Goal: Task Accomplishment & Management: Use online tool/utility

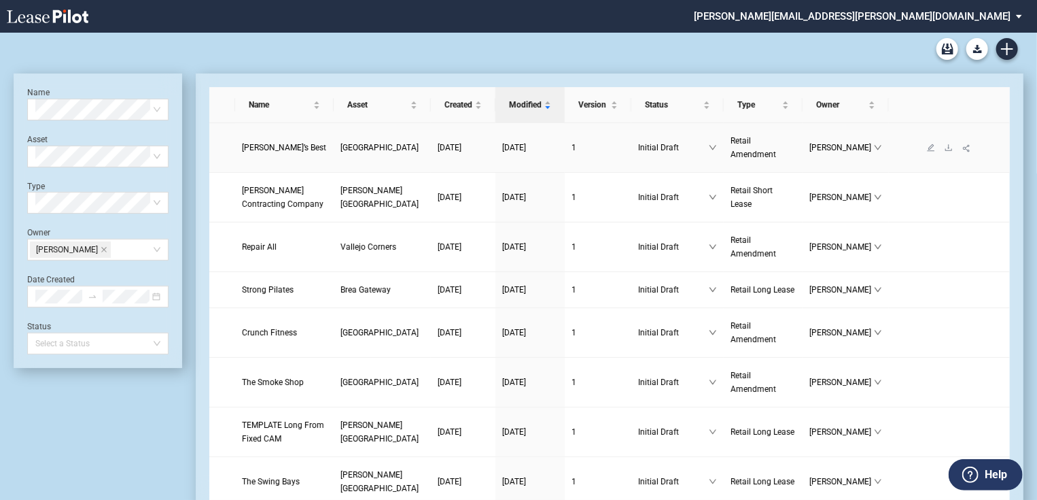
click at [281, 150] on span "Philly’s Best" at bounding box center [284, 148] width 84 height 10
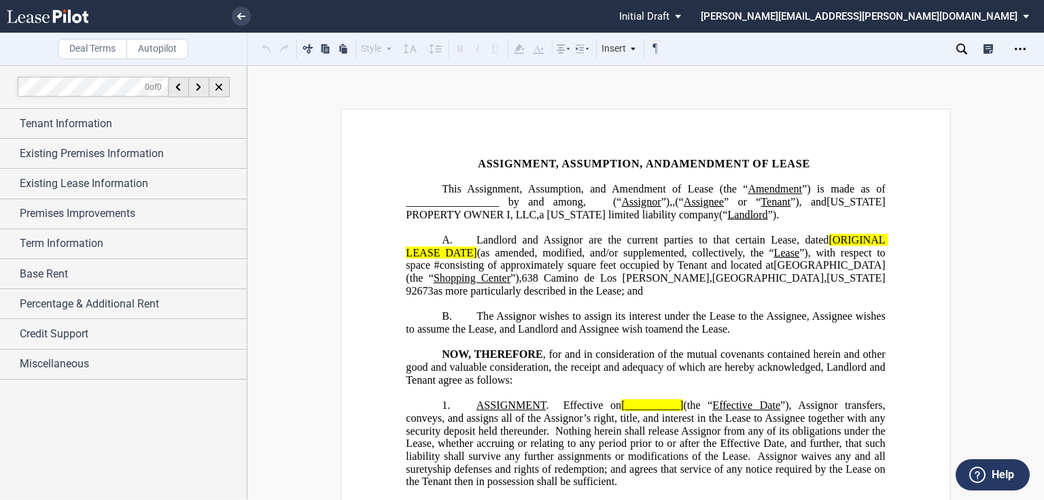
click at [673, 203] on span "”)," at bounding box center [667, 202] width 12 height 12
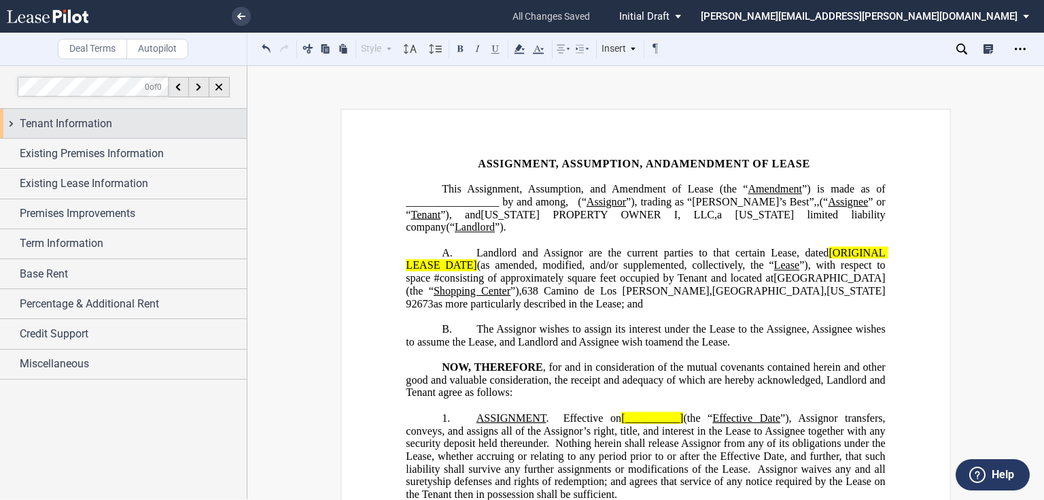
click at [80, 118] on span "Tenant Information" at bounding box center [66, 124] width 92 height 16
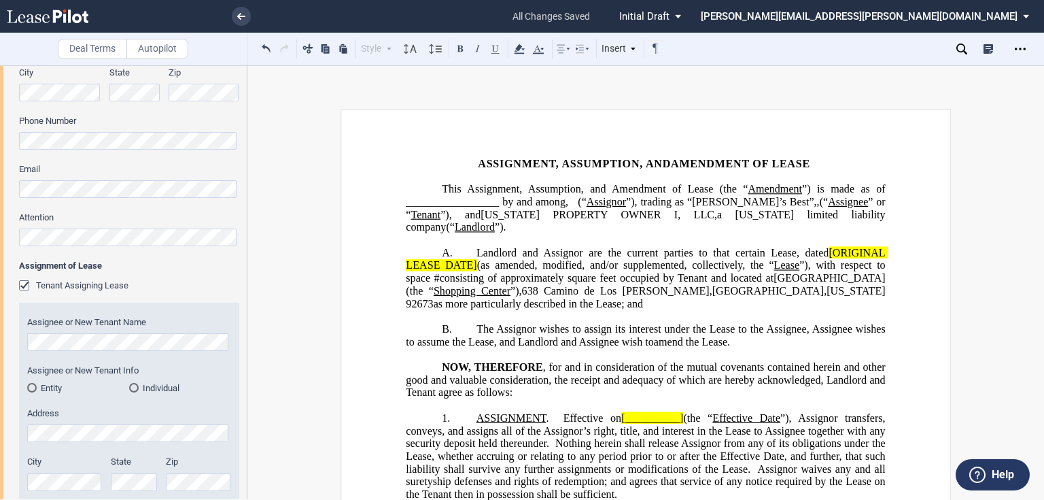
scroll to position [489, 0]
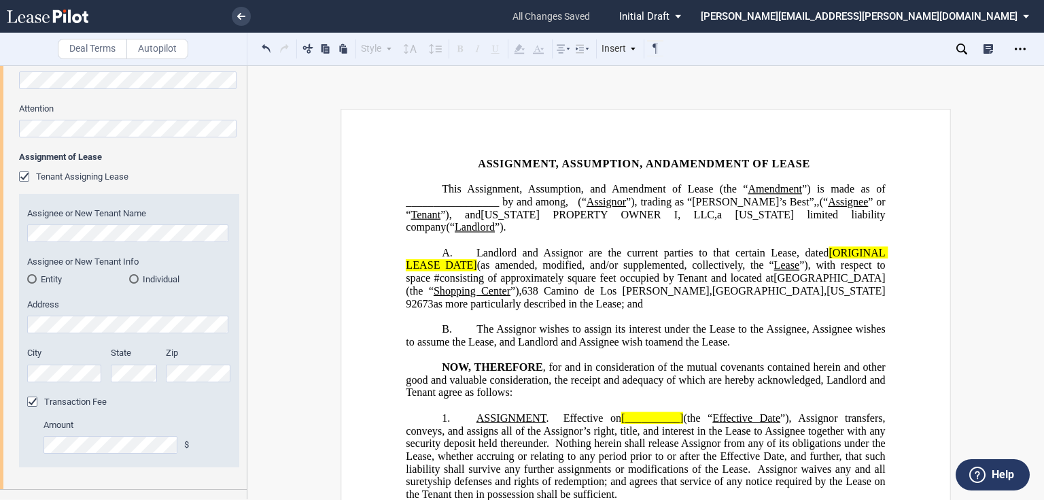
click at [18, 232] on div "Tenant Trade Name Tenant Name Tenant Type Entity Individual State of Formation …" at bounding box center [123, 69] width 247 height 840
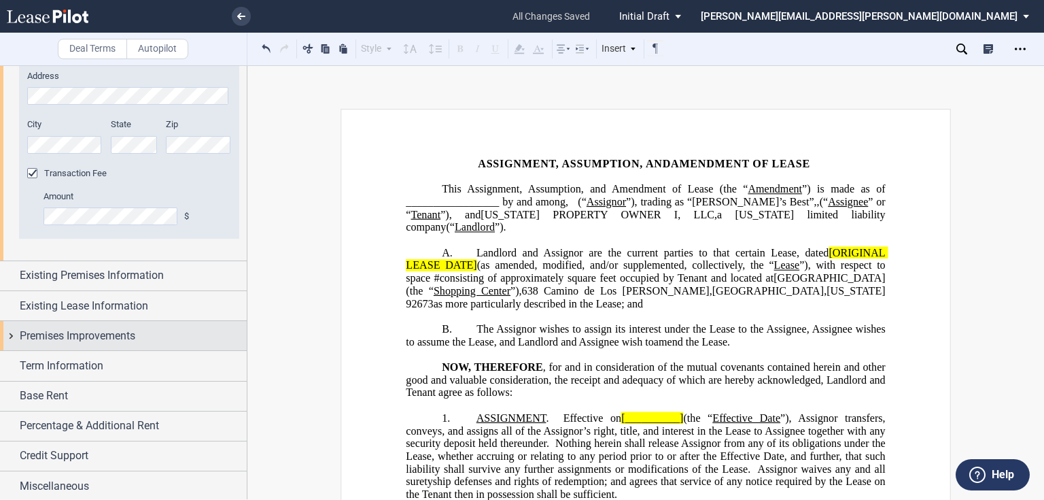
scroll to position [719, 0]
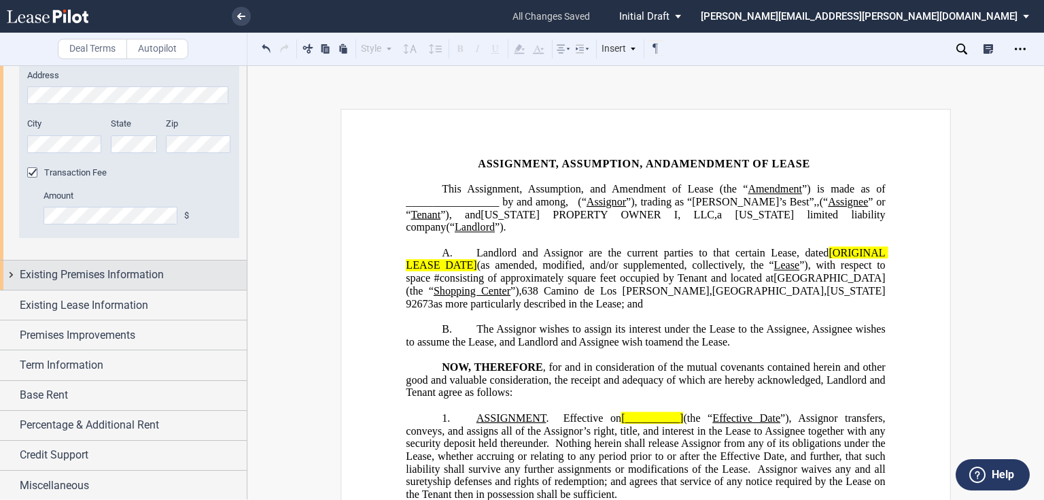
click at [124, 281] on span "Existing Premises Information" at bounding box center [92, 274] width 144 height 16
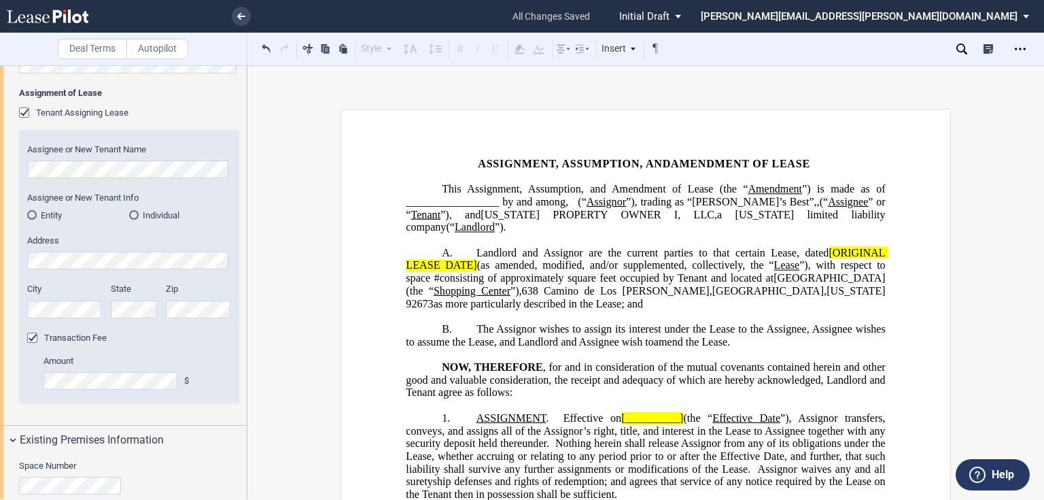
scroll to position [555, 0]
click at [55, 215] on md-radio-button "Entity" at bounding box center [78, 213] width 102 height 12
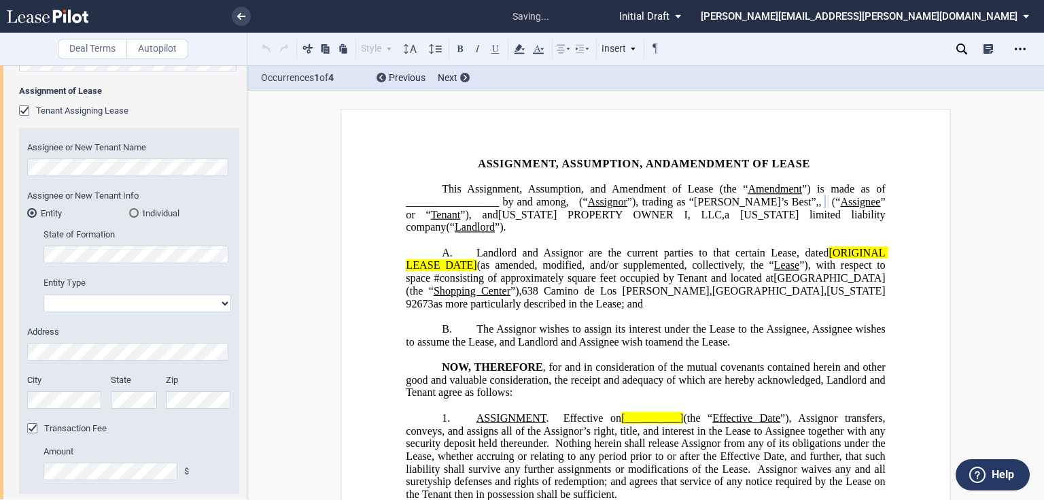
click at [103, 304] on select "Corporation Limited Liability Company General Partnership Limited Partnership O…" at bounding box center [138, 303] width 188 height 18
select select "corporation"
click at [44, 294] on select "Corporation Limited Liability Company General Partnership Limited Partnership O…" at bounding box center [138, 303] width 188 height 18
click at [498, 218] on span "”), and" at bounding box center [479, 214] width 38 height 12
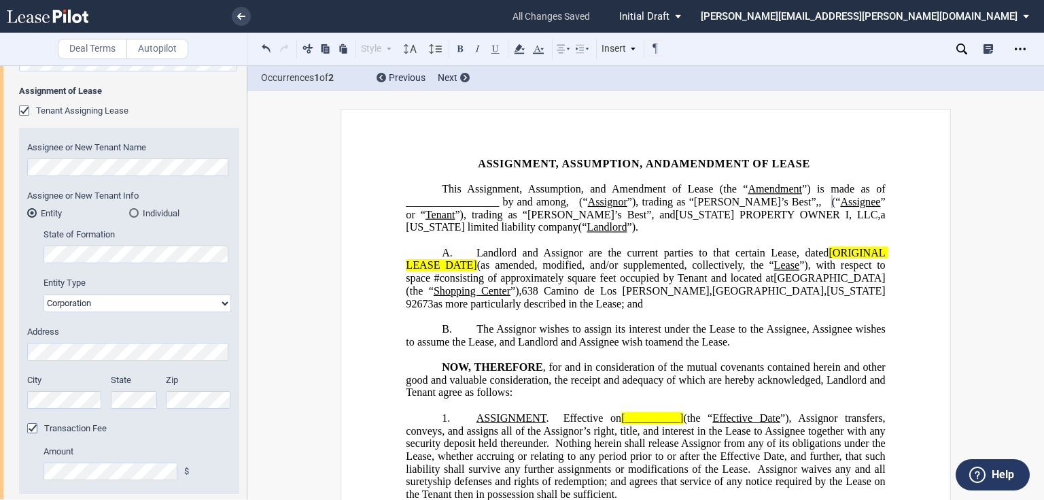
click at [824, 258] on span "Landlord and Assignor are the current parties to that certain Lease, dated" at bounding box center [653, 252] width 352 height 12
click at [477, 271] on span "(as amended, modified, and/or supplemented, collectively, the “" at bounding box center [625, 265] width 297 height 12
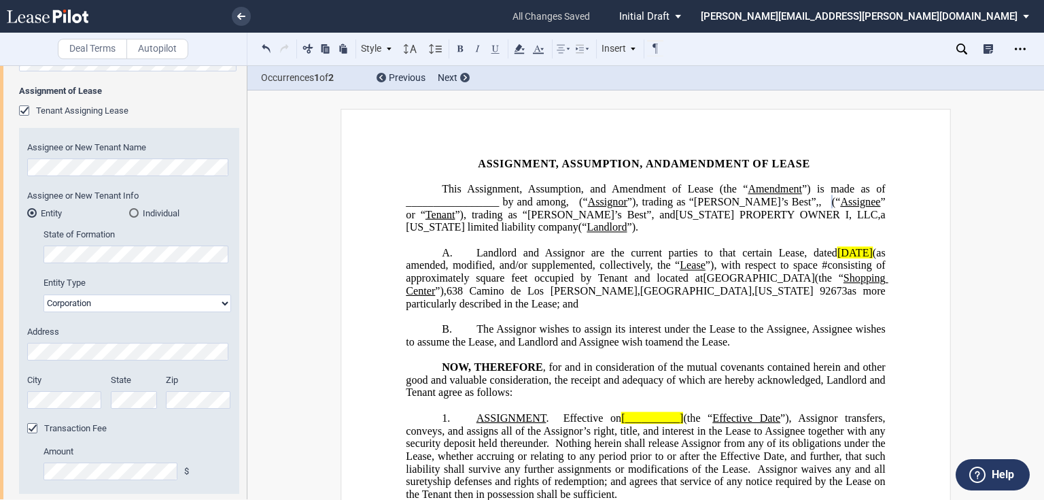
click at [782, 258] on span "Landlord and Assignor are the current parties to that certain Lease, dated" at bounding box center [657, 252] width 361 height 12
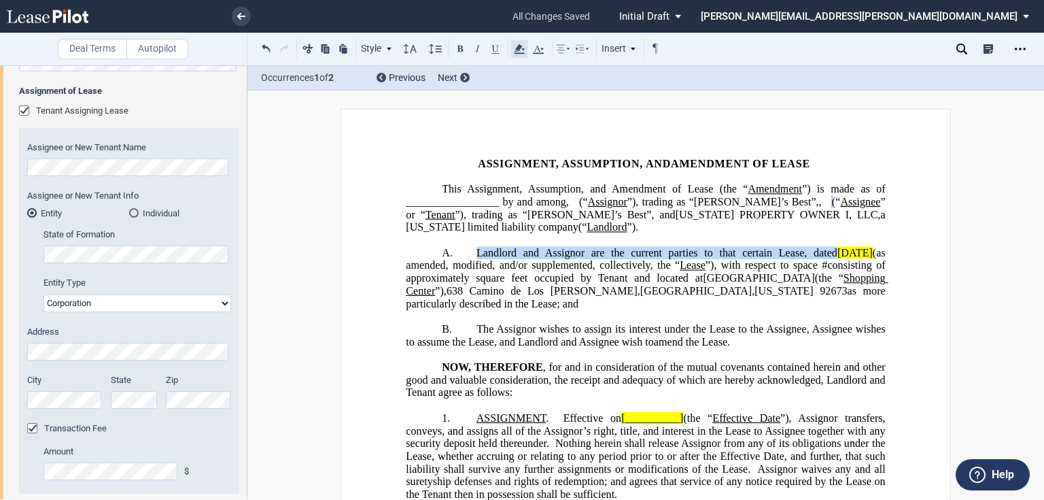
click at [513, 54] on icon at bounding box center [519, 49] width 16 height 16
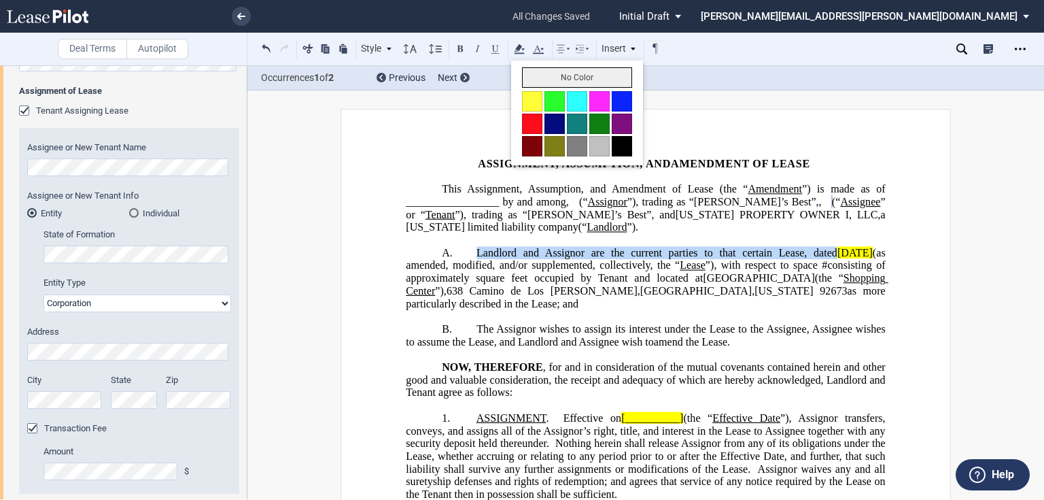
click at [525, 79] on button "No Color" at bounding box center [577, 77] width 110 height 20
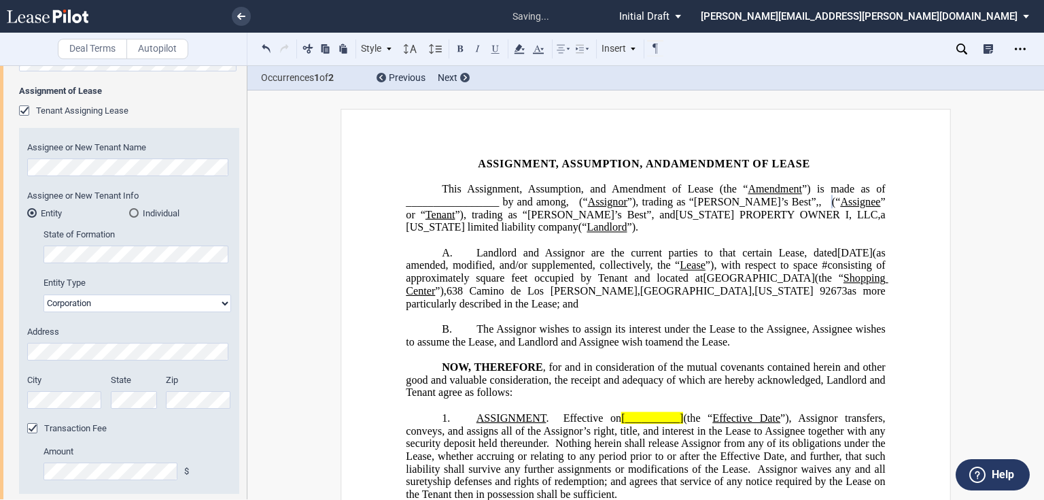
click at [577, 271] on span "(as amended, modified, and/or supplemented, collectively, the “" at bounding box center [647, 258] width 482 height 24
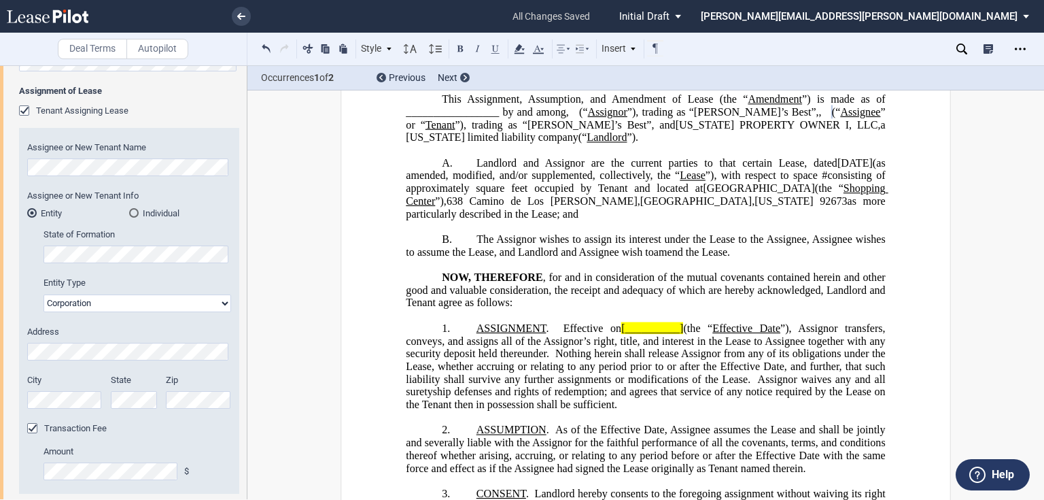
scroll to position [109, 0]
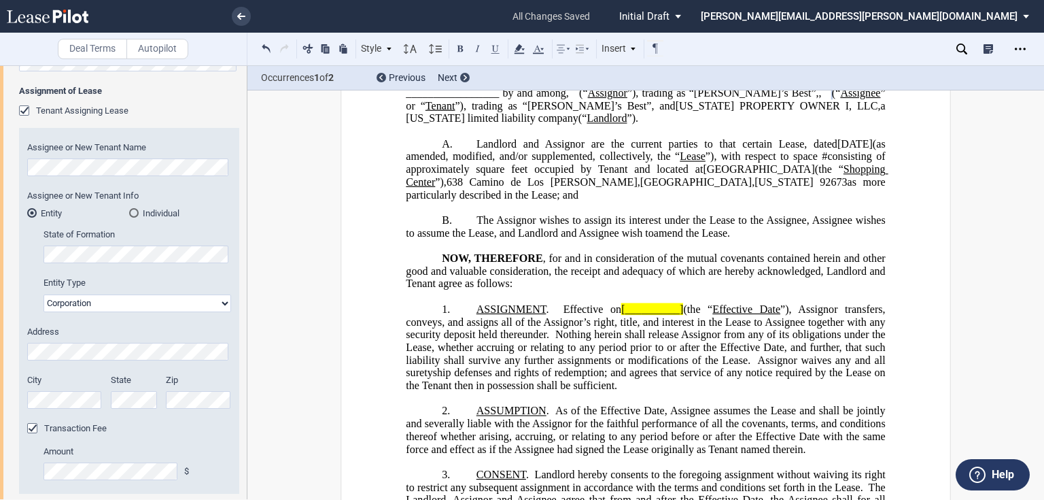
click at [561, 303] on p "﻿" at bounding box center [645, 296] width 479 height 13
drag, startPoint x: 559, startPoint y: 318, endPoint x: 684, endPoint y: 320, distance: 125.1
click at [684, 320] on span "ASSIGNMENT . Effective on [__________] (the “ Effective Date ”), Assignor trans…" at bounding box center [647, 347] width 482 height 88
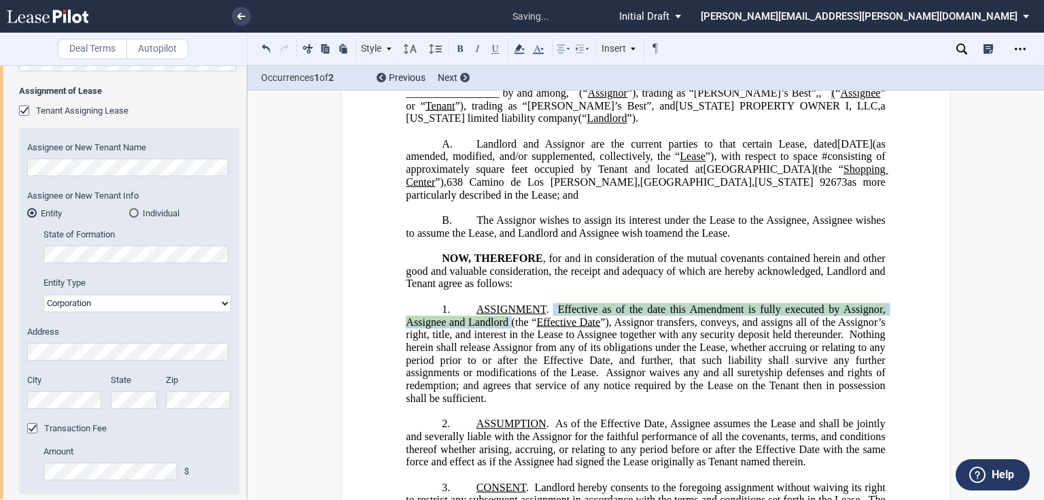
click at [552, 315] on span at bounding box center [553, 309] width 9 height 12
click at [512, 52] on icon at bounding box center [519, 49] width 16 height 16
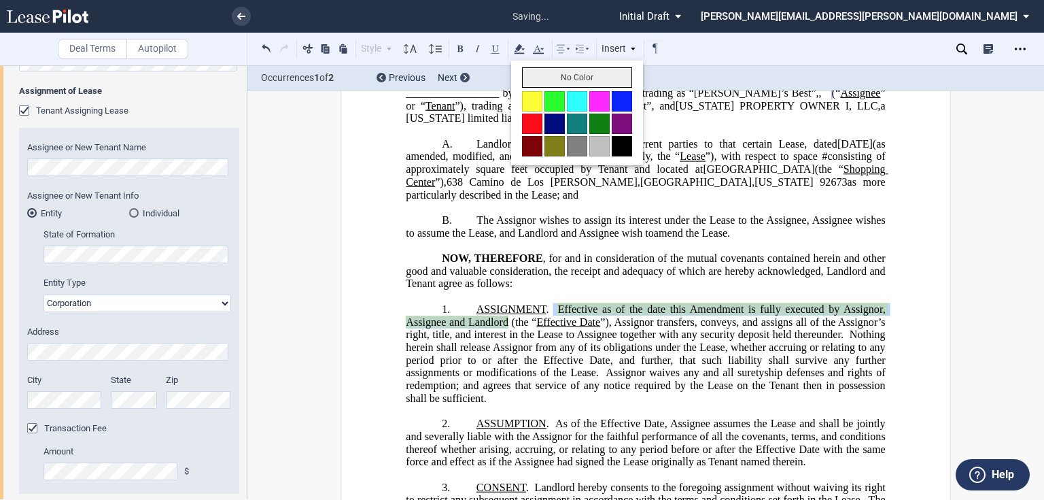
click at [553, 79] on button "No Color" at bounding box center [577, 77] width 110 height 20
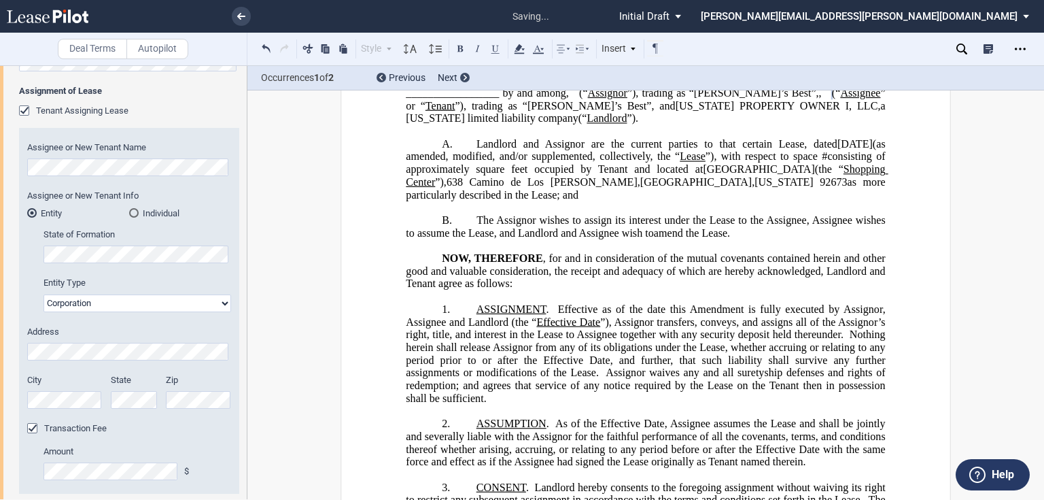
click at [555, 290] on p "NOW, THEREFORE , for and in consideration of the mutual covenants contained her…" at bounding box center [645, 271] width 479 height 38
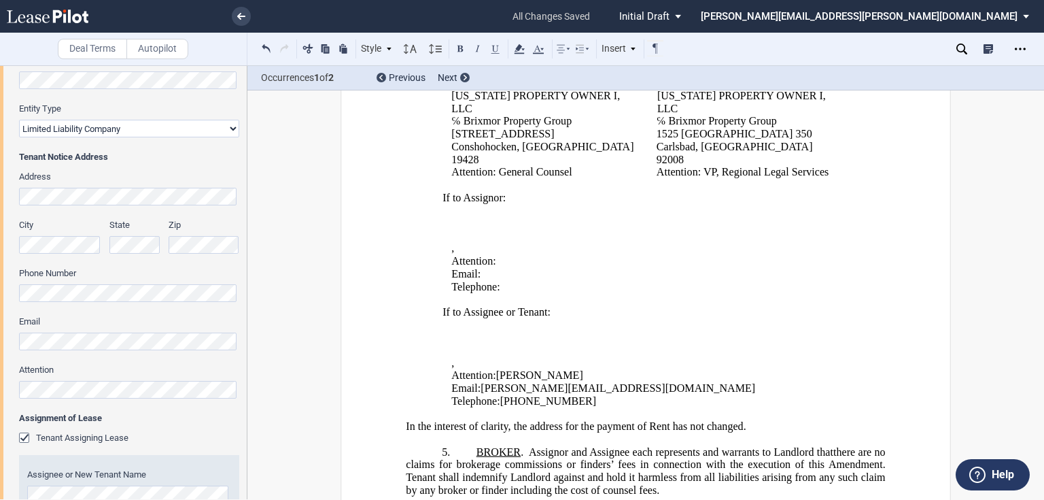
scroll to position [229, 0]
click at [75, 398] on div "Address City State Zip Phone Number Email Attention" at bounding box center [129, 291] width 220 height 242
click at [5, 343] on div "Tenant Trade Name Tenant Name Tenant Type Entity Individual State of Formation …" at bounding box center [123, 375] width 247 height 933
click at [16, 287] on div "Tenant Trade Name Tenant Name Tenant Type Entity Individual State of Formation …" at bounding box center [123, 375] width 247 height 933
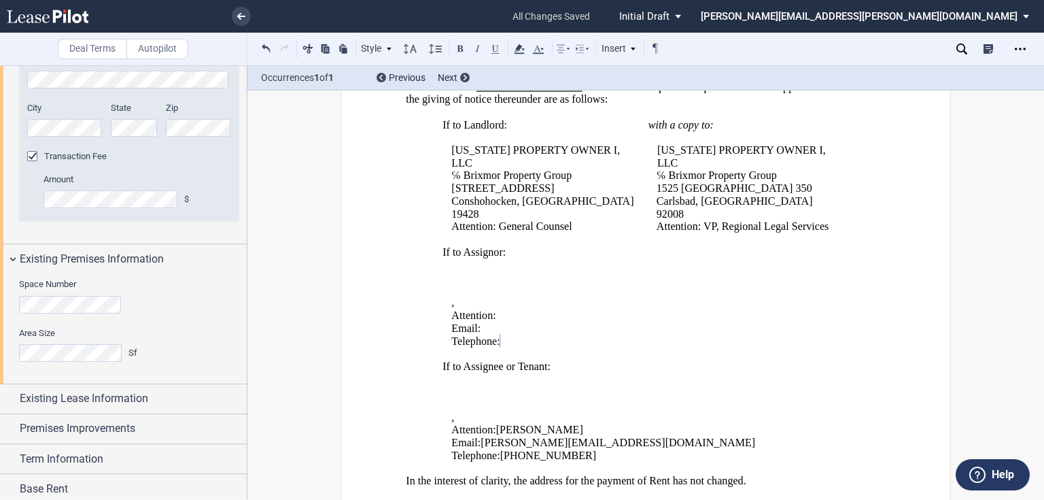
scroll to position [882, 0]
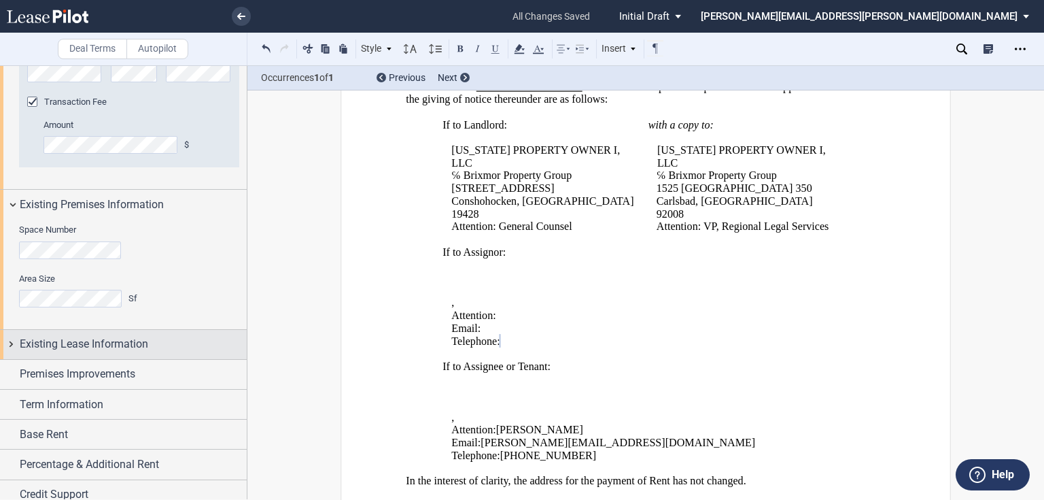
click at [88, 347] on span "Existing Lease Information" at bounding box center [84, 344] width 128 height 16
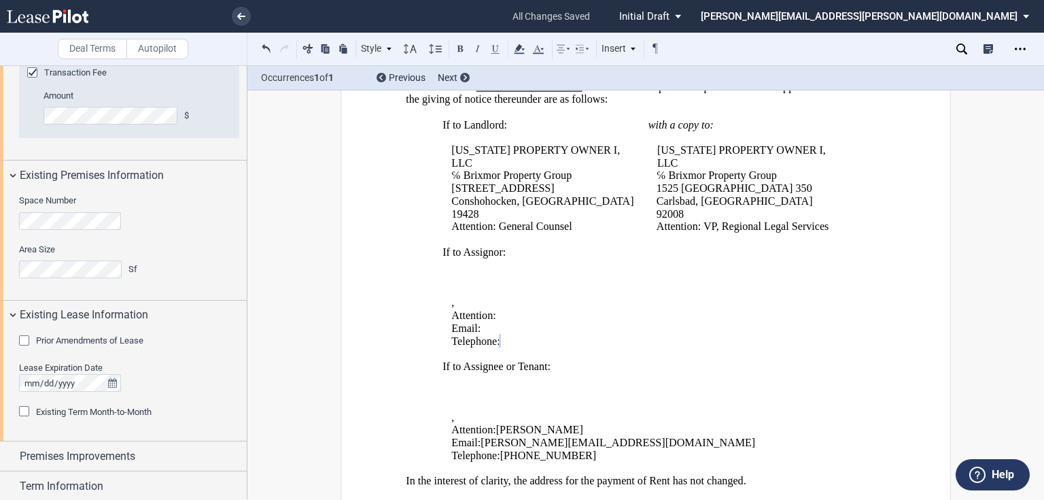
scroll to position [936, 0]
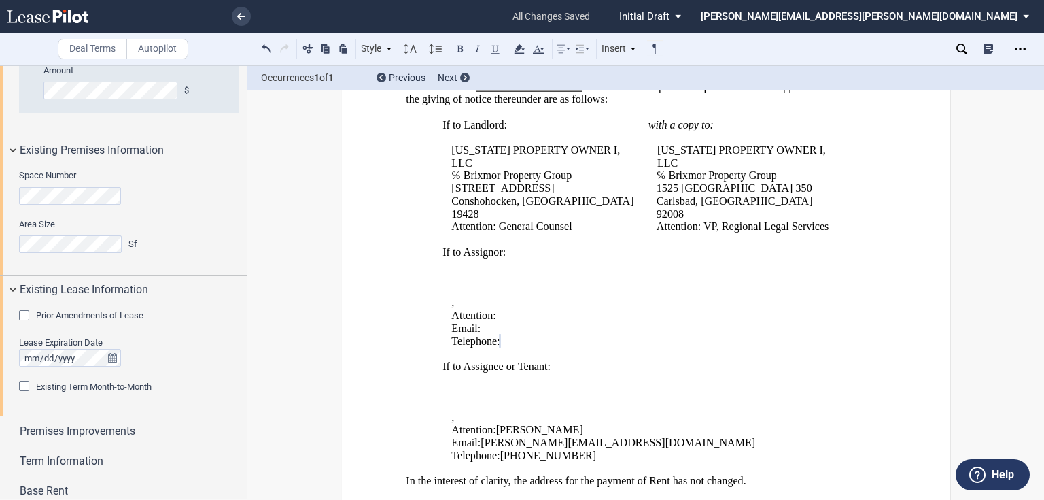
click at [24, 316] on div "Prior Amendments of Lease" at bounding box center [26, 317] width 14 height 14
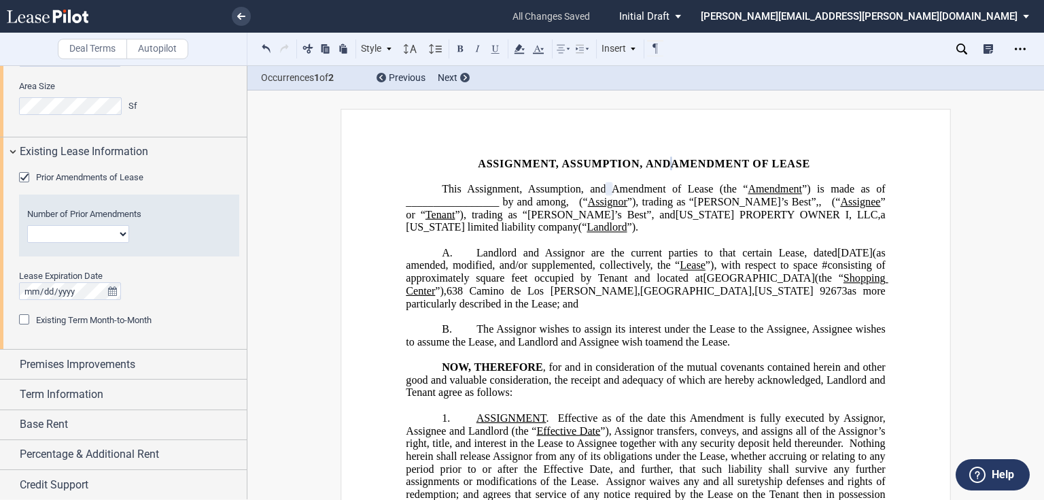
scroll to position [1104, 0]
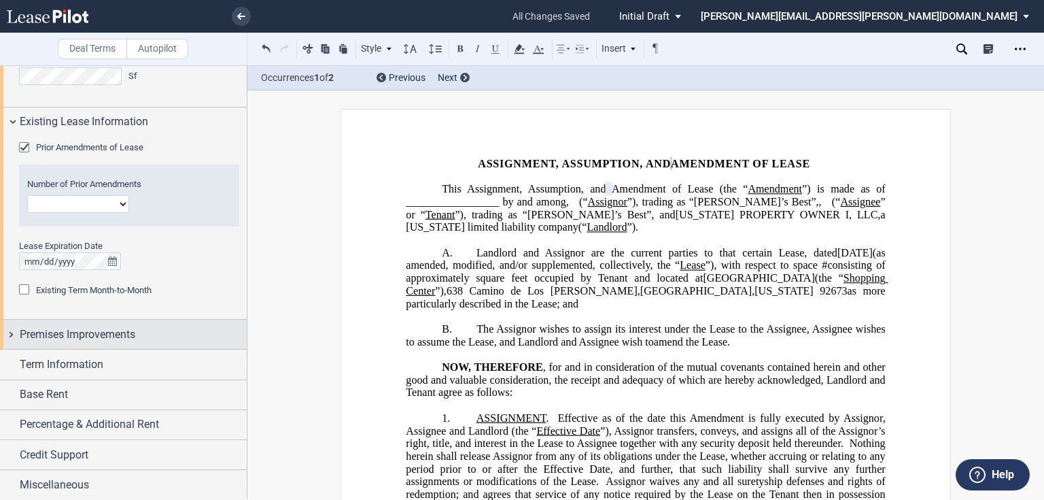
click at [131, 332] on span "Premises Improvements" at bounding box center [78, 334] width 116 height 16
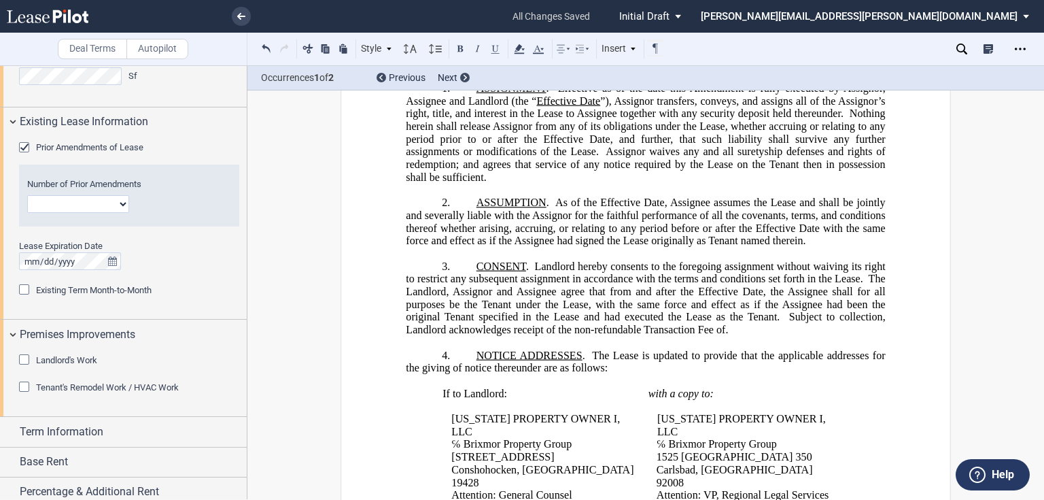
scroll to position [326, 0]
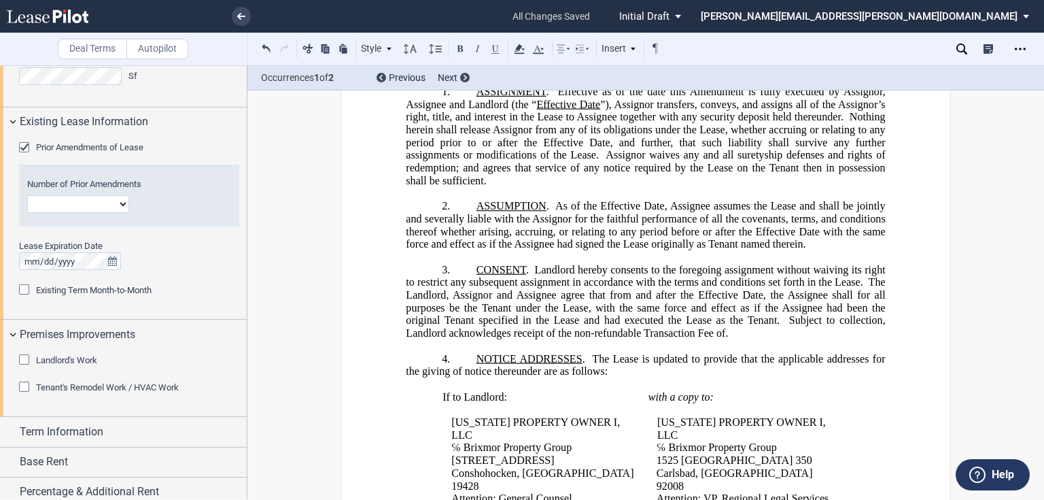
click at [487, 386] on p "﻿" at bounding box center [645, 384] width 479 height 13
click at [477, 364] on span "NOTICE ADDRESSES" at bounding box center [530, 358] width 106 height 12
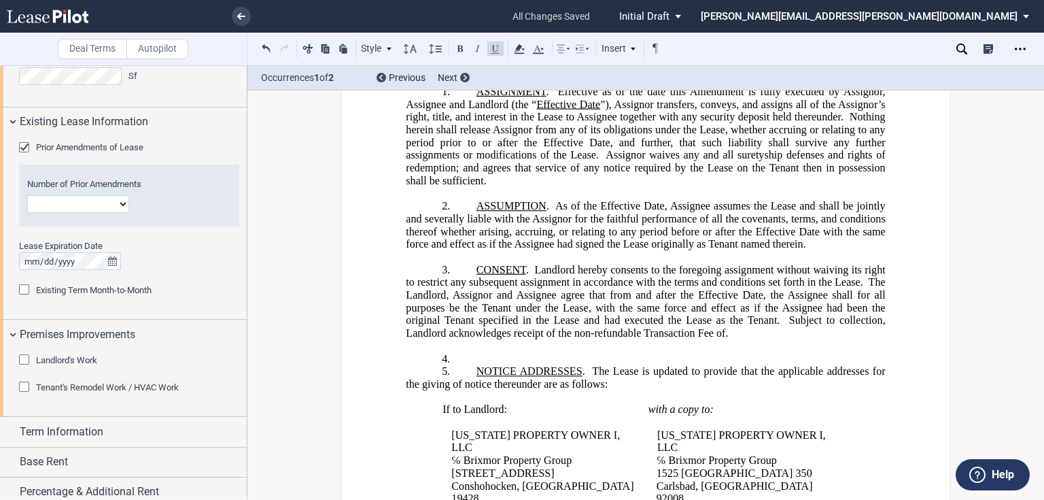
click at [502, 362] on p "4. ﻿" at bounding box center [645, 358] width 479 height 13
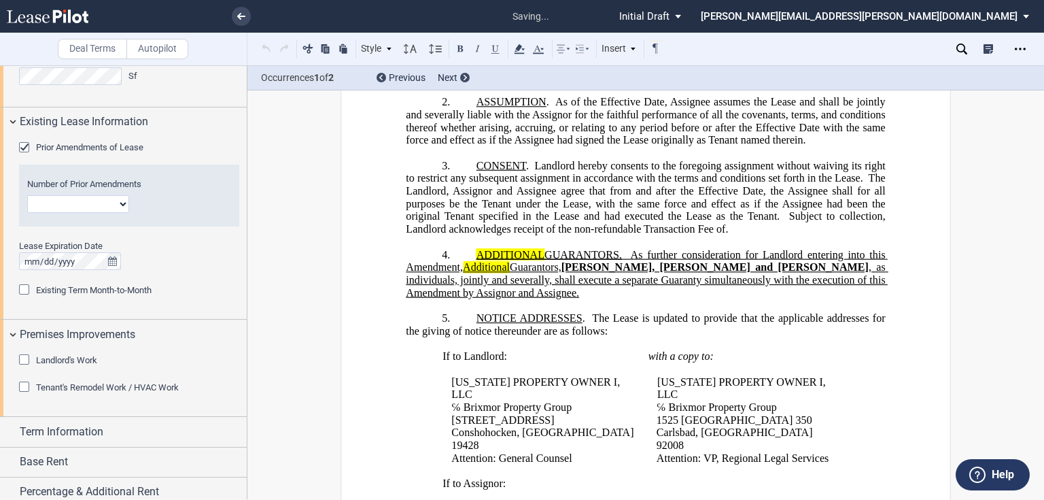
scroll to position [435, 0]
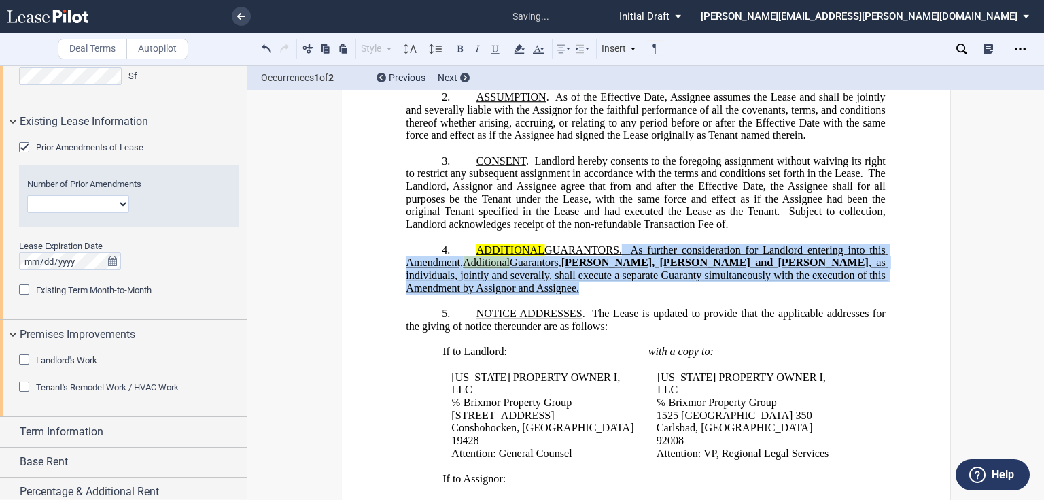
drag, startPoint x: 620, startPoint y: 256, endPoint x: 620, endPoint y: 288, distance: 32.6
click at [620, 288] on p "4. ﻿ ADDITIONAL GUARANTORS. As further consideration for Landlord entering into…" at bounding box center [645, 268] width 479 height 51
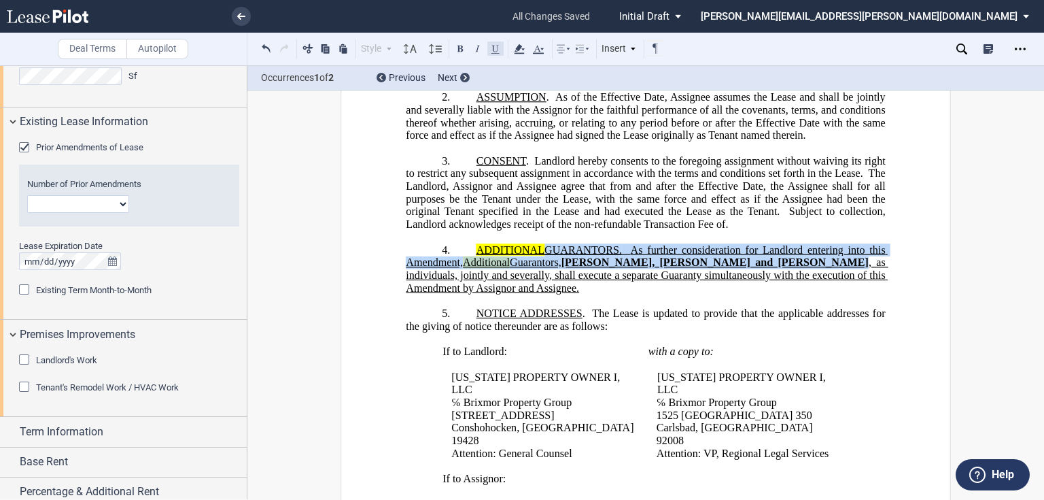
click at [494, 50] on button at bounding box center [495, 48] width 16 height 16
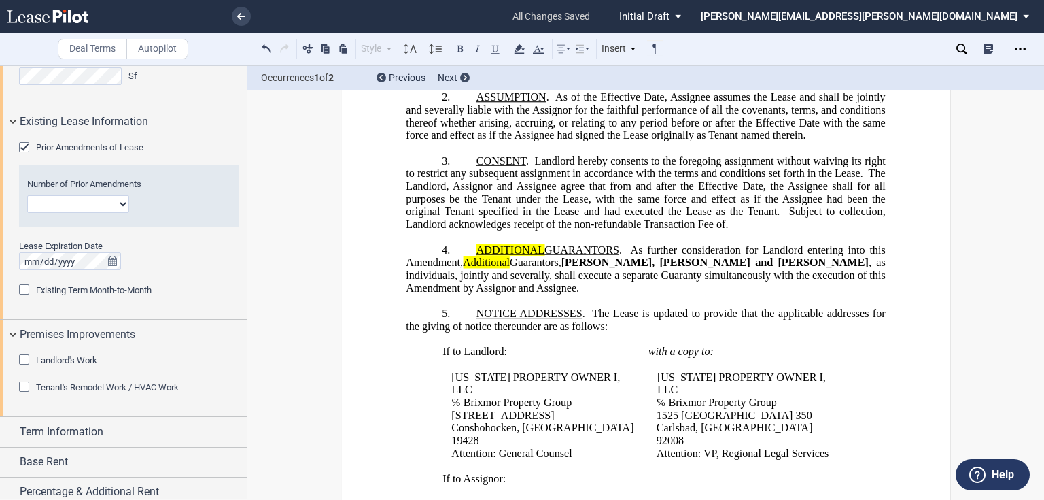
click at [508, 255] on span "ADDITIONAL" at bounding box center [511, 249] width 68 height 12
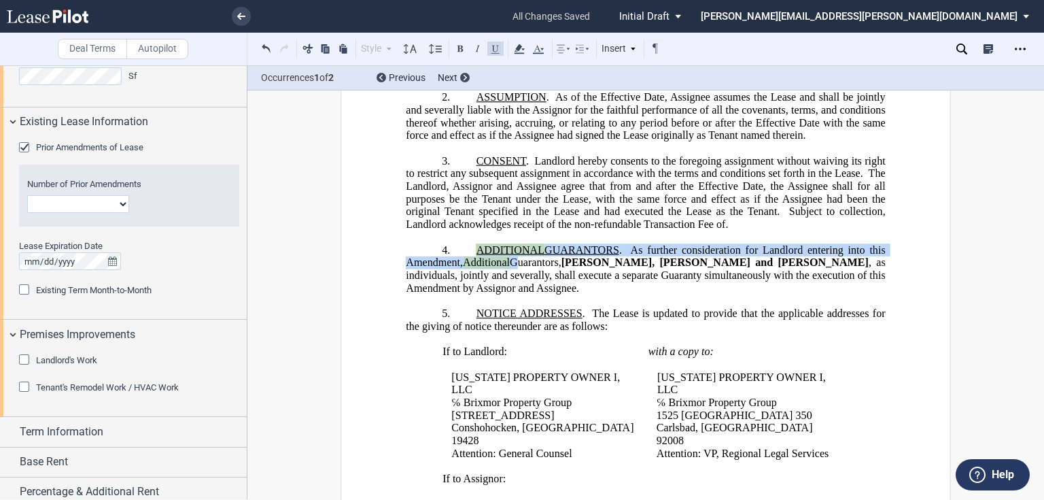
drag, startPoint x: 468, startPoint y: 255, endPoint x: 517, endPoint y: 275, distance: 52.8
click at [517, 275] on p "4. ﻿ ADDITIONAL GUARANTORS . As further consideration for Landlord entering int…" at bounding box center [645, 268] width 479 height 51
click at [522, 50] on icon at bounding box center [519, 49] width 16 height 16
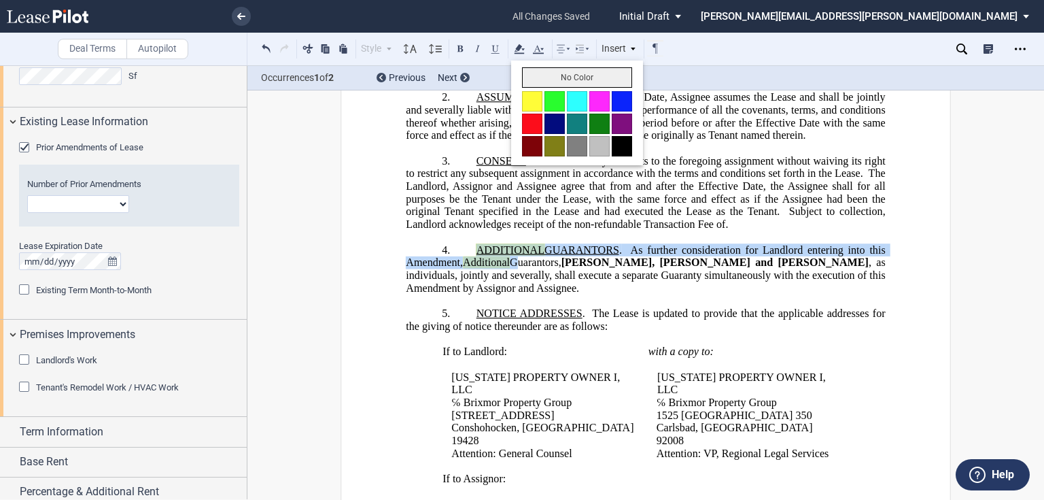
click at [541, 78] on button "No Color" at bounding box center [577, 77] width 110 height 20
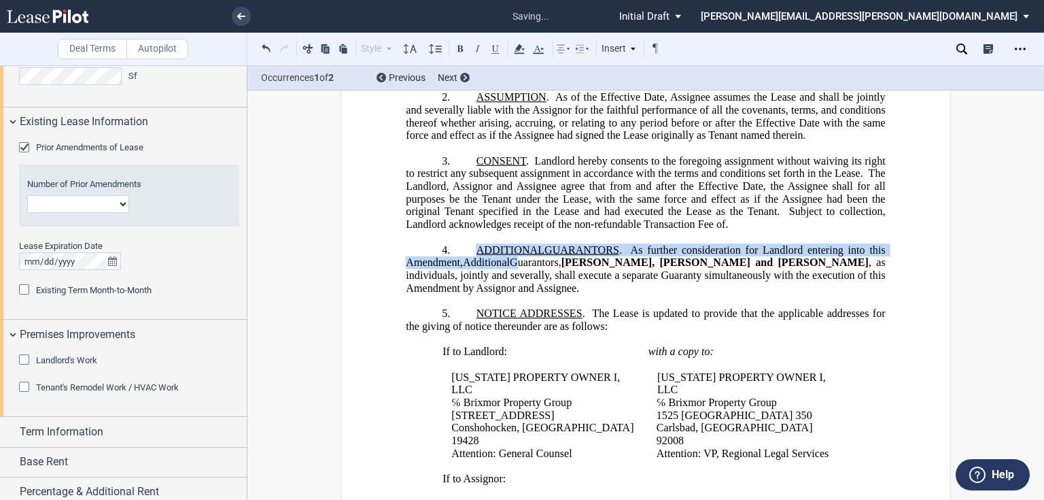
click at [617, 253] on span "GUARANTORS" at bounding box center [581, 249] width 75 height 12
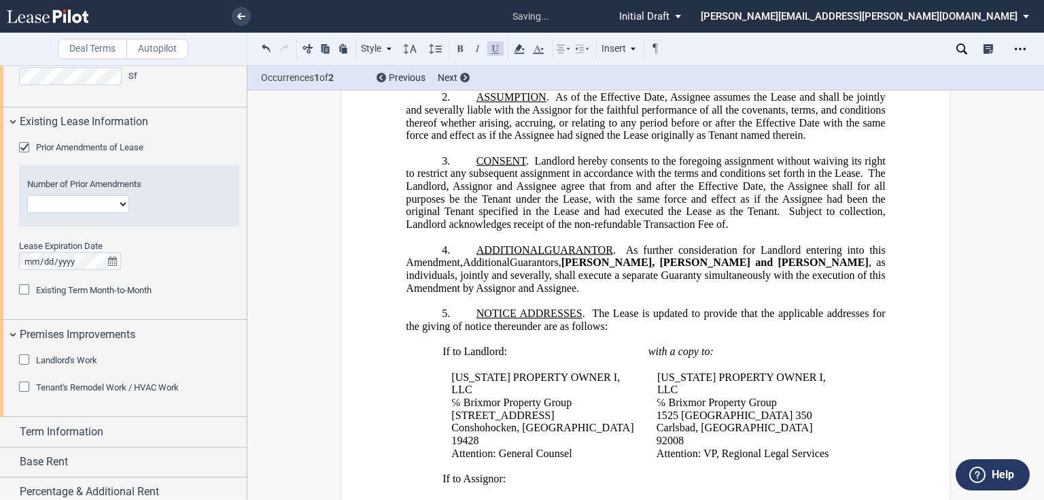
click at [561, 266] on span "Guarantors," at bounding box center [536, 262] width 52 height 12
click at [612, 277] on span ", as individuals, jointly and severally, shall execute a separate Guaranty simu…" at bounding box center [647, 274] width 482 height 37
drag, startPoint x: 561, startPoint y: 268, endPoint x: 761, endPoint y: 272, distance: 199.9
click at [761, 269] on span "[PERSON_NAME], [PERSON_NAME] and [PERSON_NAME]" at bounding box center [712, 262] width 311 height 12
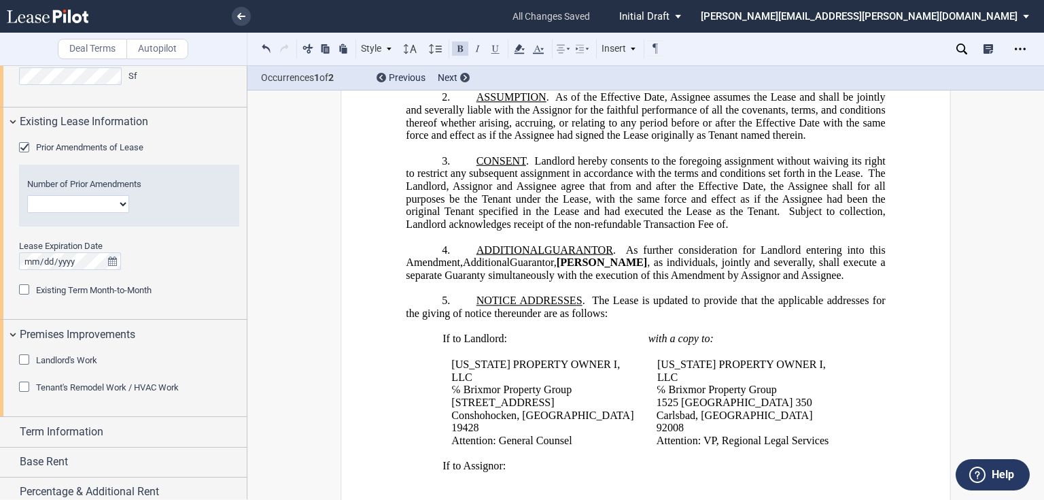
click at [655, 270] on span ", as individuals, jointly and severally, shall execute a separate Guaranty simu…" at bounding box center [647, 268] width 482 height 24
click at [709, 269] on span ", an individuals, jointly and severally, shall execute a separate Guaranty simu…" at bounding box center [647, 268] width 482 height 24
drag, startPoint x: 718, startPoint y: 269, endPoint x: 813, endPoint y: 268, distance: 95.2
click at [813, 268] on span ", an individual, jointly and severally, shall execute a separate Guaranty simul…" at bounding box center [647, 268] width 482 height 24
click at [715, 315] on p "5. NOTICE ADDRESSES . The Lease is updated to provide that the applicable addre…" at bounding box center [645, 306] width 479 height 25
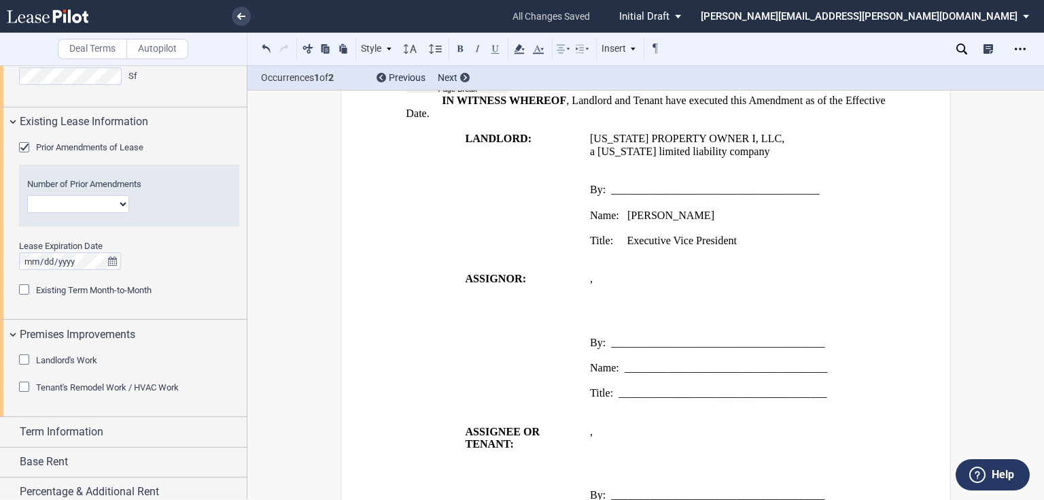
scroll to position [1631, 0]
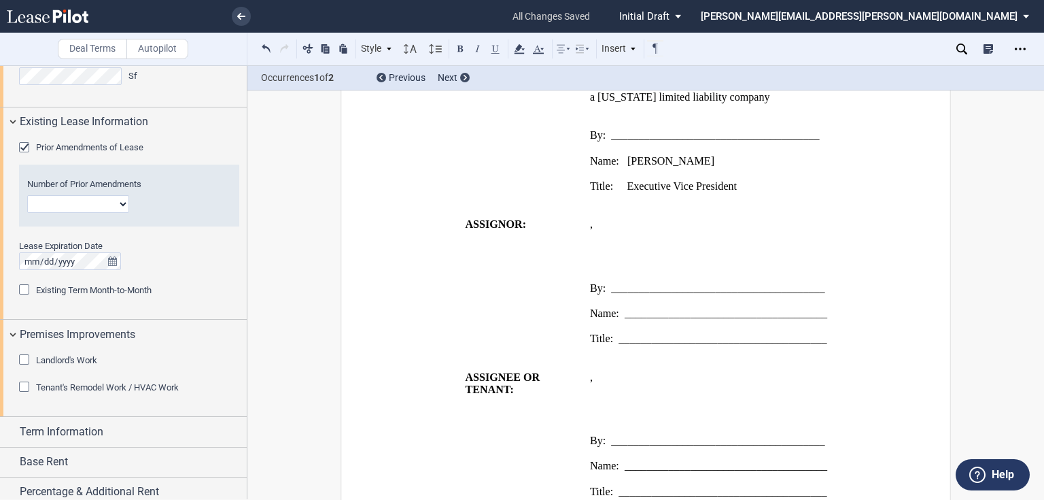
click at [741, 180] on p "Title: Executive Vice President" at bounding box center [738, 186] width 296 height 13
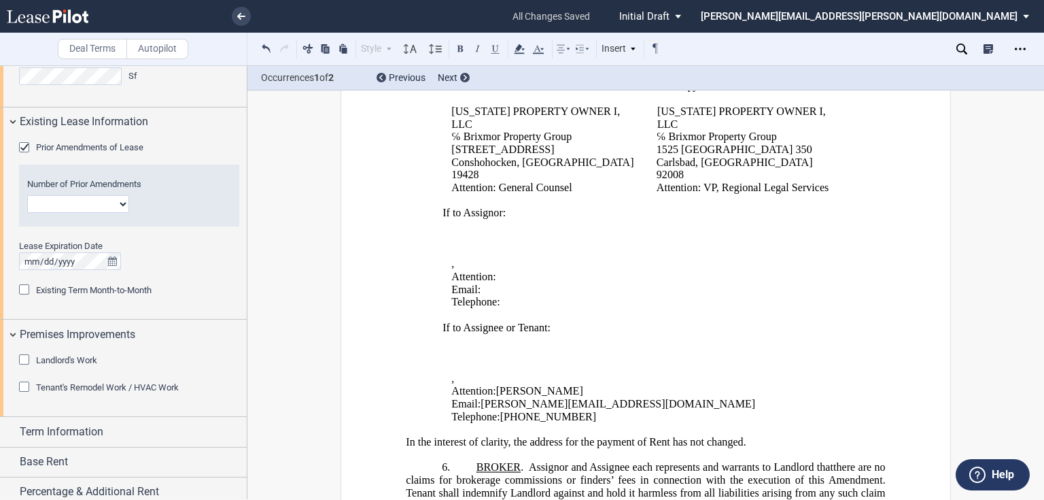
scroll to position [689, 0]
drag, startPoint x: 572, startPoint y: 379, endPoint x: 498, endPoint y: 377, distance: 74.1
click at [498, 384] on p "Attention: [PERSON_NAME] ﻿" at bounding box center [652, 390] width 402 height 13
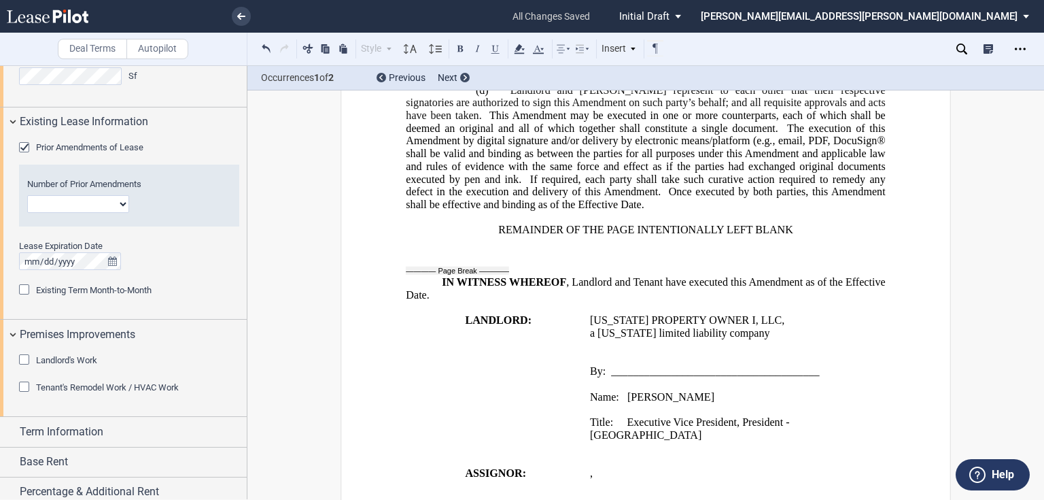
scroll to position [1667, 0]
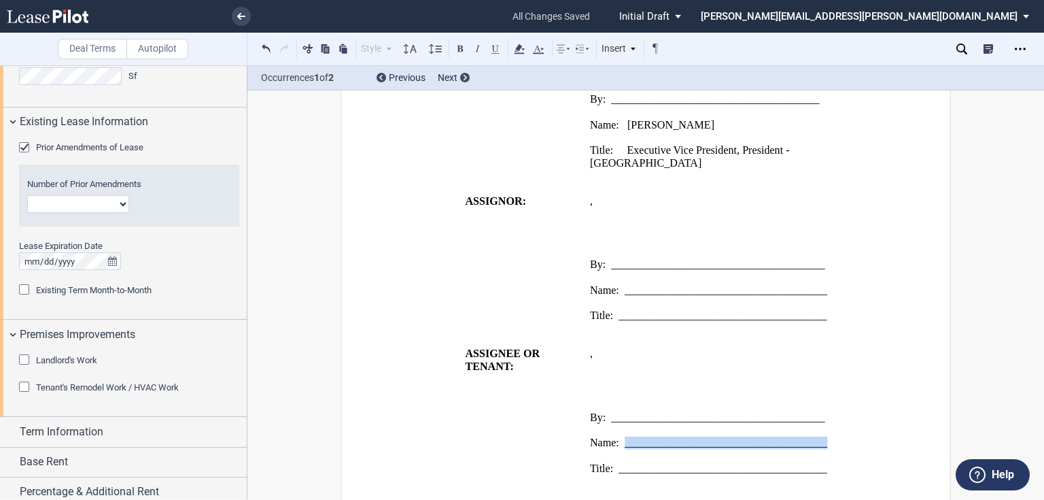
drag, startPoint x: 623, startPoint y: 411, endPoint x: 834, endPoint y: 407, distance: 211.4
click at [834, 436] on p "Name: _____________________________________" at bounding box center [738, 442] width 296 height 13
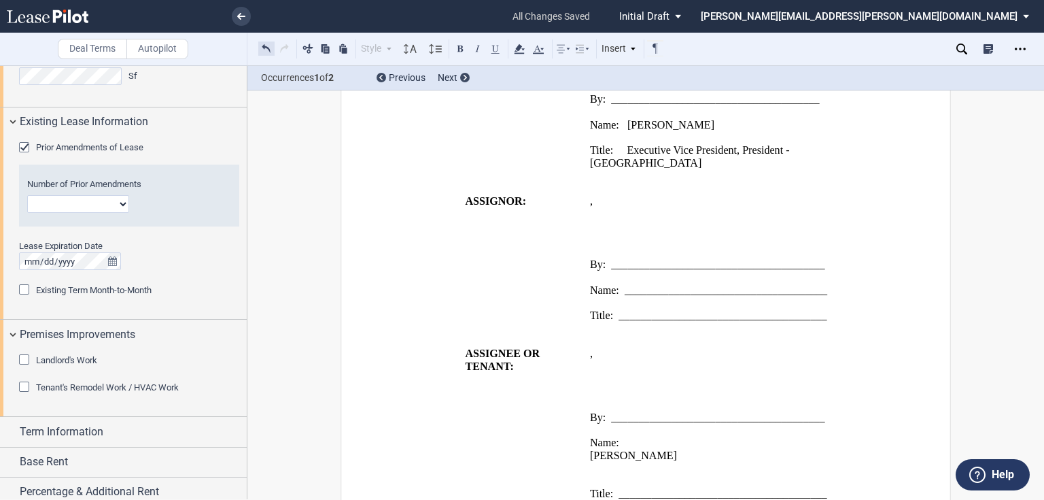
click at [266, 48] on button at bounding box center [266, 48] width 16 height 16
click at [742, 449] on p at bounding box center [738, 455] width 296 height 13
click at [625, 436] on span "_____________________________________" at bounding box center [726, 442] width 203 height 12
click at [590, 449] on span "[PERSON_NAME]" at bounding box center [633, 455] width 87 height 12
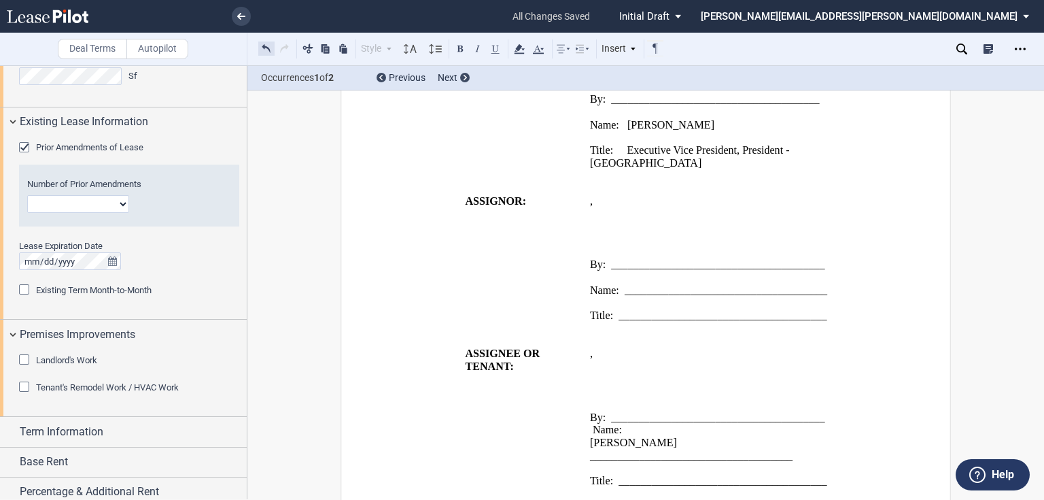
click at [261, 50] on button at bounding box center [266, 48] width 16 height 16
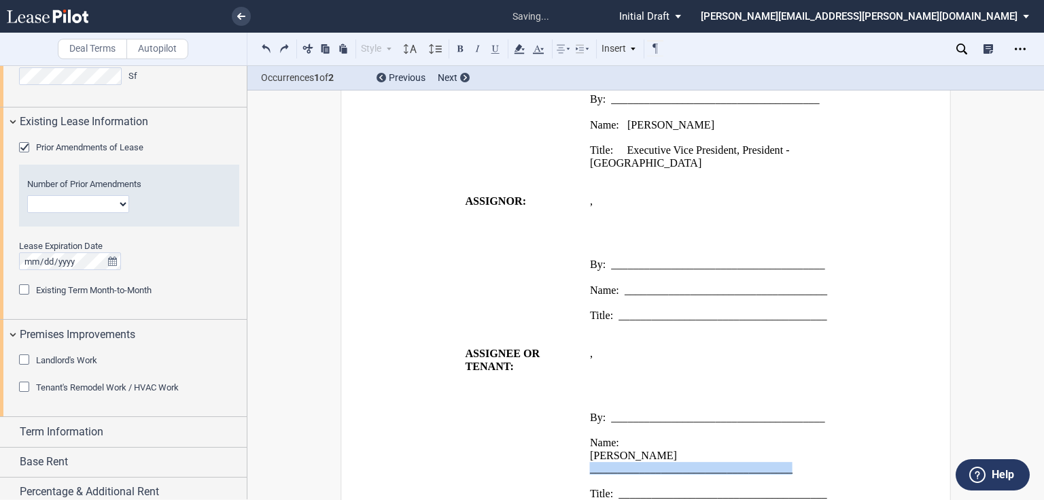
drag, startPoint x: 583, startPoint y: 433, endPoint x: 797, endPoint y: 430, distance: 214.1
click at [797, 430] on td "﻿ ﻿ , ﻿ ﻿ ﻿ ﻿ ﻿ ﻿ By: _______________________________________ Name: [PERSON_NAM…" at bounding box center [738, 429] width 307 height 165
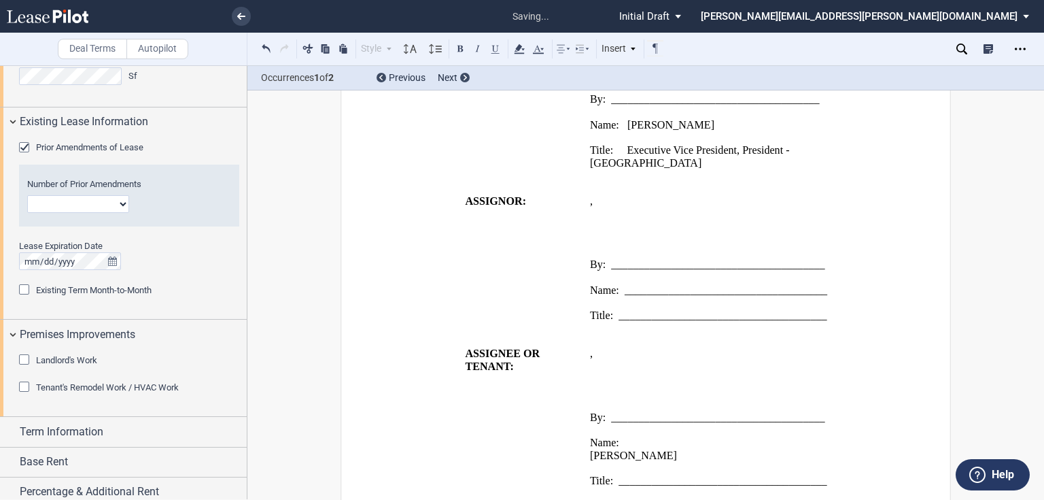
click at [585, 421] on td "﻿ ﻿ , ﻿ ﻿ ﻿ ﻿ ﻿ ﻿ By: _______________________________________ Name: [PERSON_NAM…" at bounding box center [738, 423] width 307 height 152
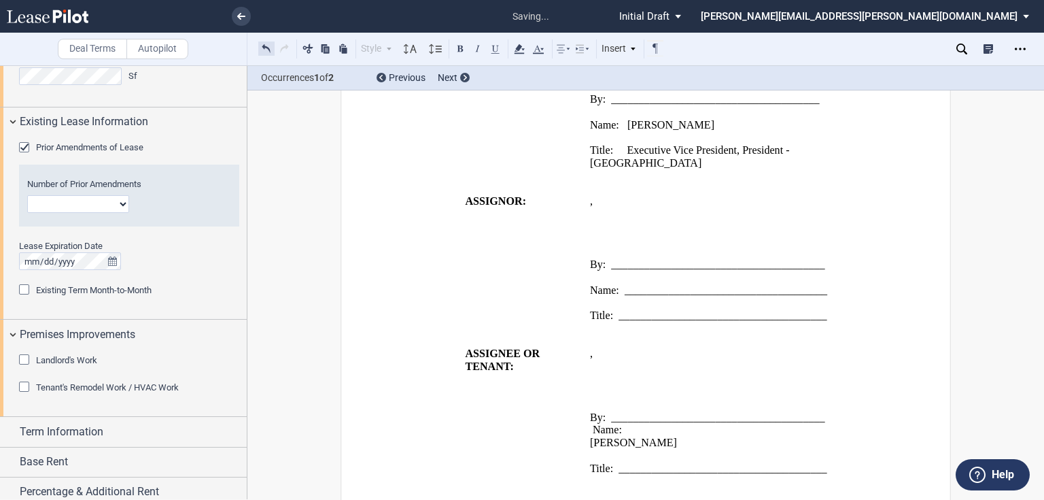
click at [264, 50] on button at bounding box center [266, 48] width 16 height 16
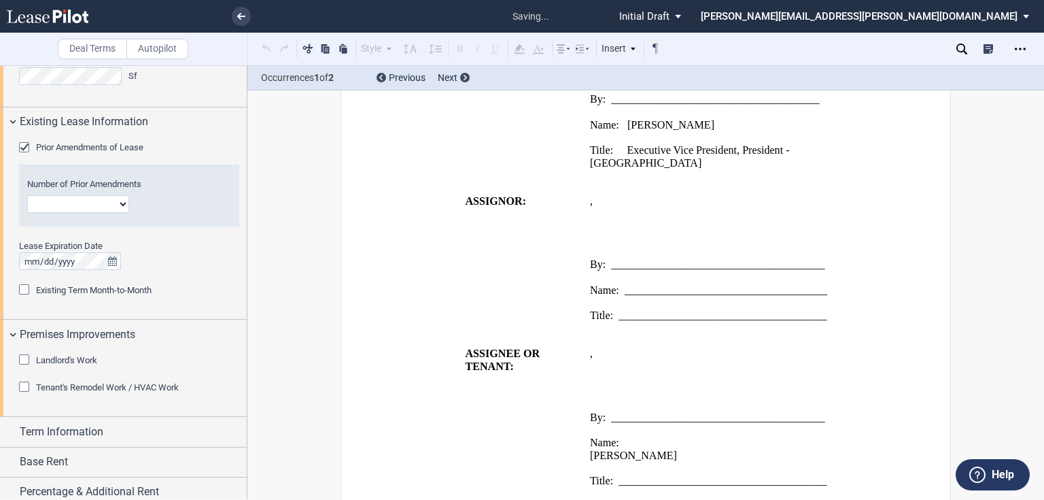
click at [264, 50] on div "Style Normal 8pt 9pt 10pt 10.5pt 11pt 12pt 14pt 16pt Normal 1 1.15 1.5 2 3 No C…" at bounding box center [461, 49] width 406 height 18
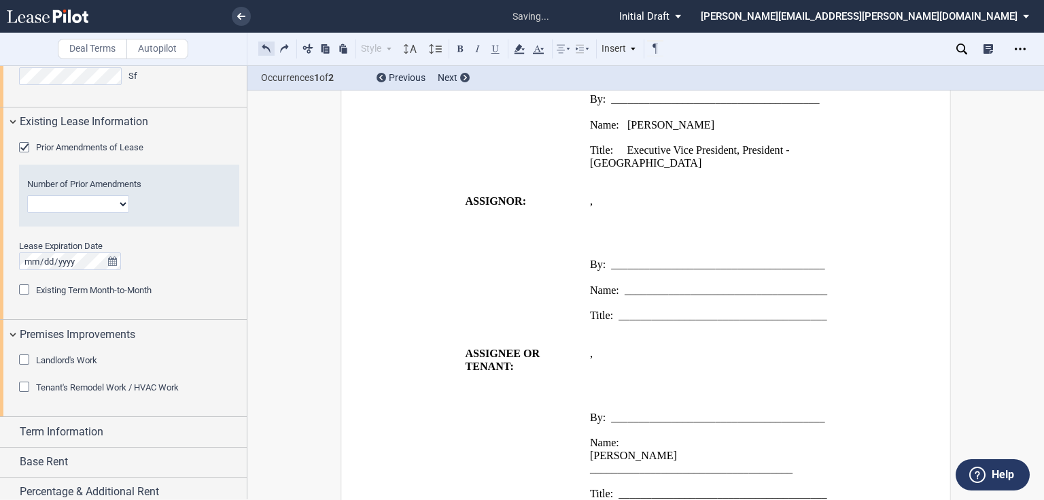
click at [264, 50] on button at bounding box center [266, 48] width 16 height 16
click at [264, 50] on div "Style Normal 8pt 9pt 10pt 10.5pt 11pt 12pt 14pt 16pt Normal 1 1.15 1.5 2 3 No C…" at bounding box center [461, 49] width 406 height 18
click at [264, 50] on button at bounding box center [266, 48] width 16 height 16
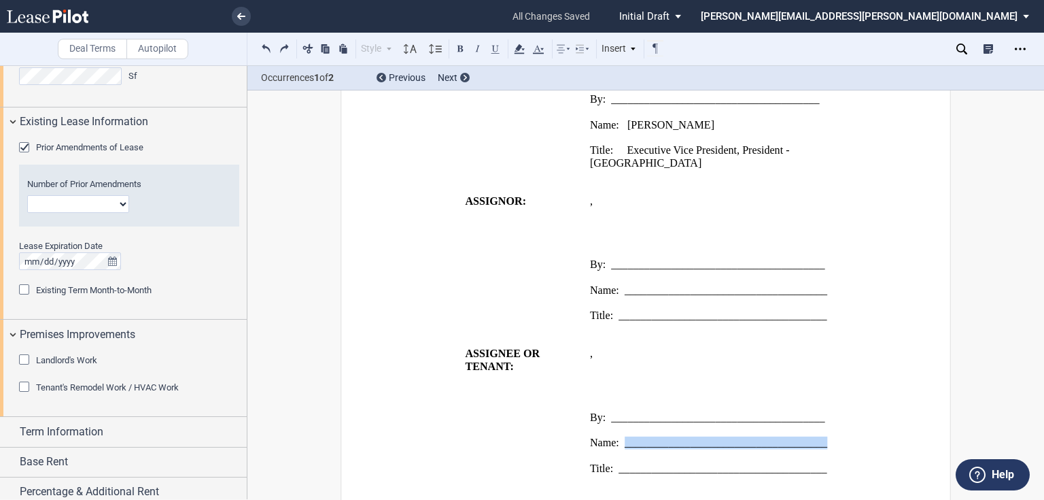
click at [827, 436] on p "Name: _____________________________________" at bounding box center [738, 442] width 296 height 13
click at [625, 283] on span "_____________________________________" at bounding box center [726, 289] width 203 height 12
click at [824, 283] on span "_____________________________________" at bounding box center [726, 289] width 203 height 12
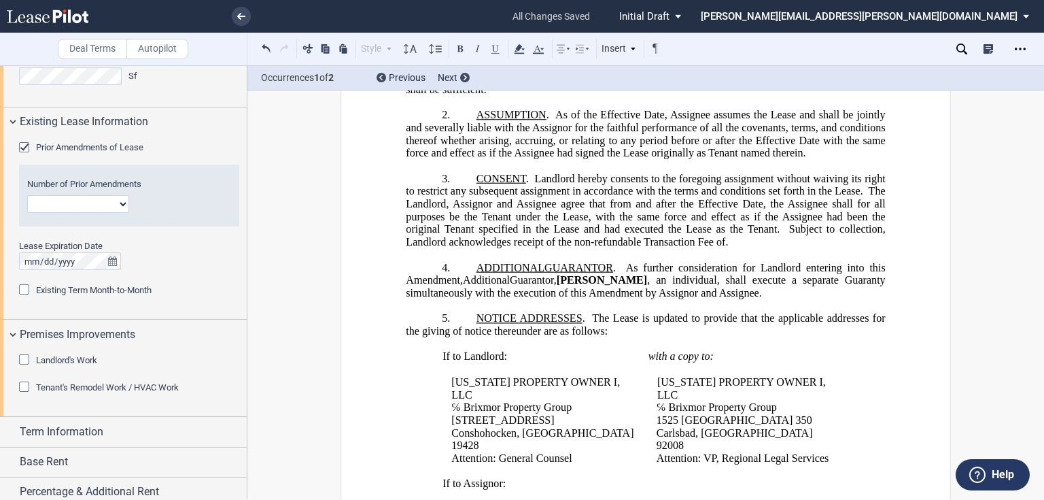
scroll to position [417, 0]
click at [477, 323] on span "NOTICE ADDRESSES" at bounding box center [530, 319] width 106 height 12
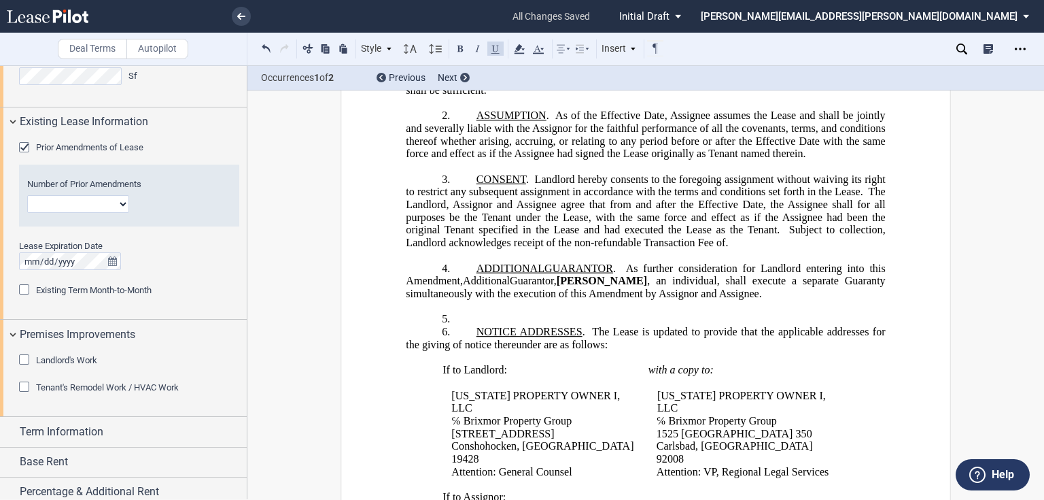
click at [489, 325] on p "5. ﻿" at bounding box center [645, 319] width 479 height 13
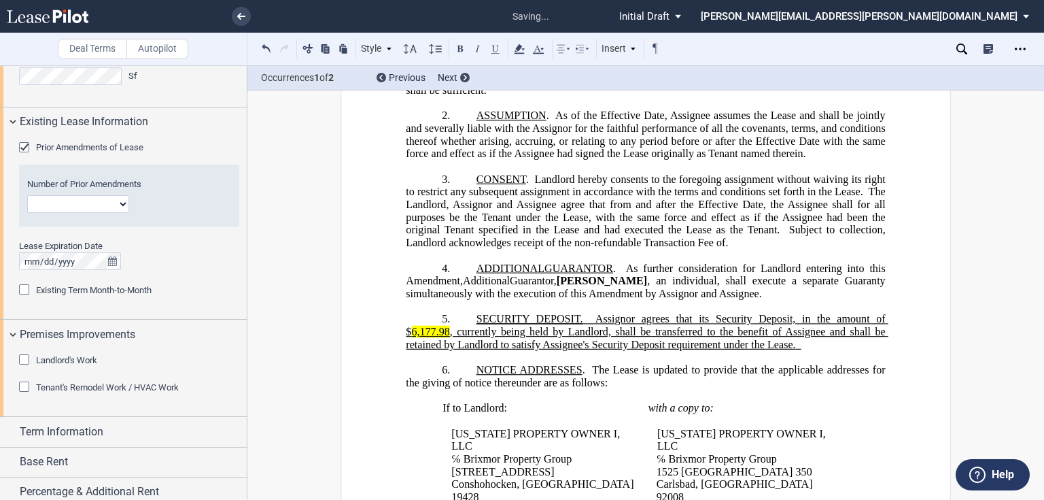
click at [574, 325] on span "SECURITY DEPOSIT." at bounding box center [530, 319] width 107 height 12
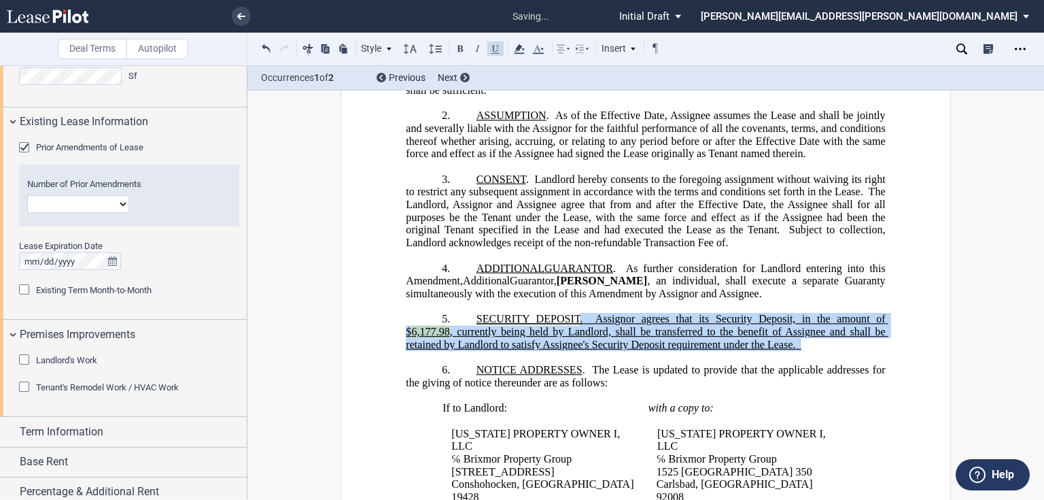
click at [812, 347] on p "5. ﻿ SECURITY DEPOSIT. Assi gnor agrees that its Security Deposit, in the amoun…" at bounding box center [645, 332] width 479 height 38
click at [489, 49] on button at bounding box center [495, 48] width 16 height 16
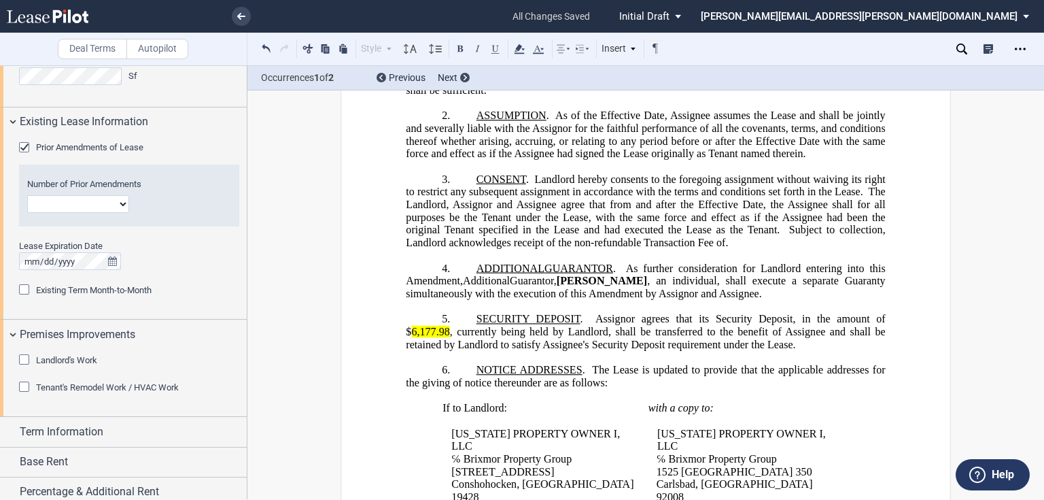
click at [599, 285] on span "[PERSON_NAME]" at bounding box center [602, 281] width 90 height 12
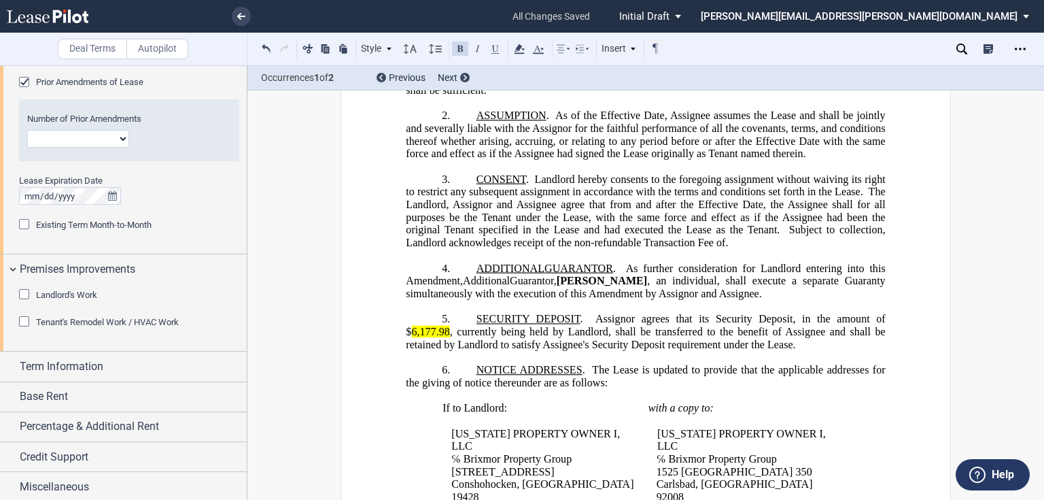
scroll to position [1171, 0]
click at [143, 464] on div "Credit Support" at bounding box center [123, 454] width 247 height 29
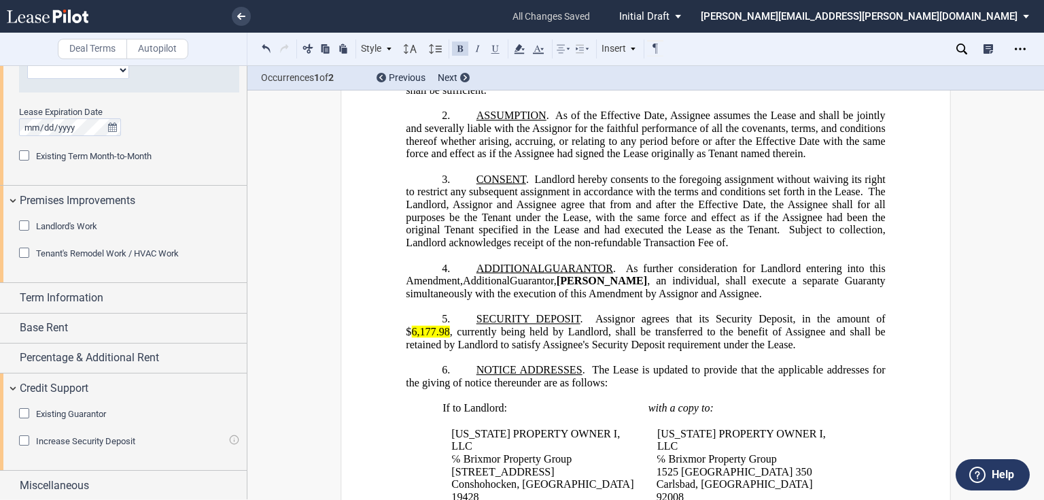
click at [416, 343] on span ", currently being held by Landlord, shall be transferred to the benefit of Assi…" at bounding box center [647, 338] width 482 height 24
click at [413, 335] on span "6,177.98" at bounding box center [430, 332] width 38 height 12
click at [427, 338] on span "10,177.98" at bounding box center [433, 332] width 44 height 12
click at [447, 336] on span "10,977.98" at bounding box center [433, 332] width 44 height 12
click at [449, 336] on span "10,977.98" at bounding box center [433, 332] width 44 height 12
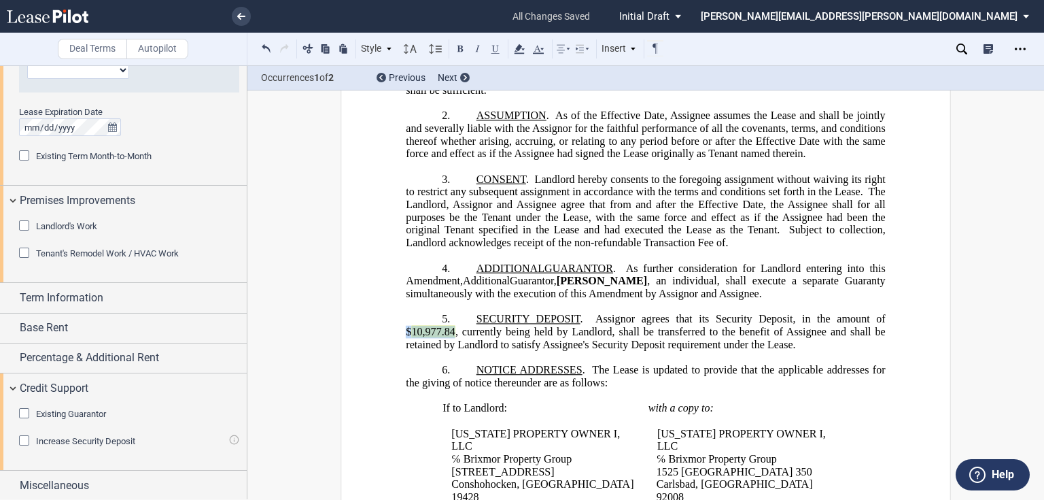
click at [406, 335] on span "gnor agrees that its Security Deposit, in the amount of $" at bounding box center [647, 325] width 482 height 24
click at [519, 49] on use at bounding box center [519, 49] width 10 height 10
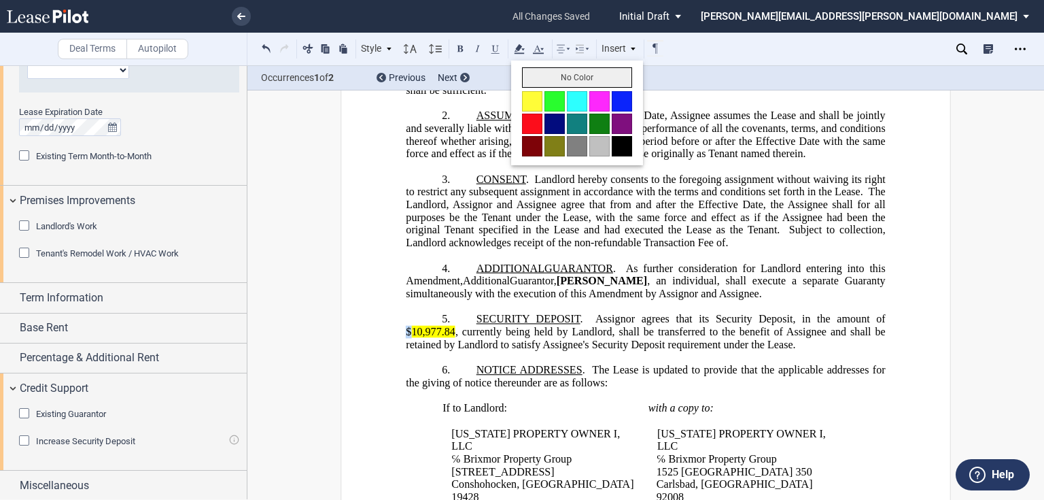
click at [536, 82] on button "No Color" at bounding box center [577, 77] width 110 height 20
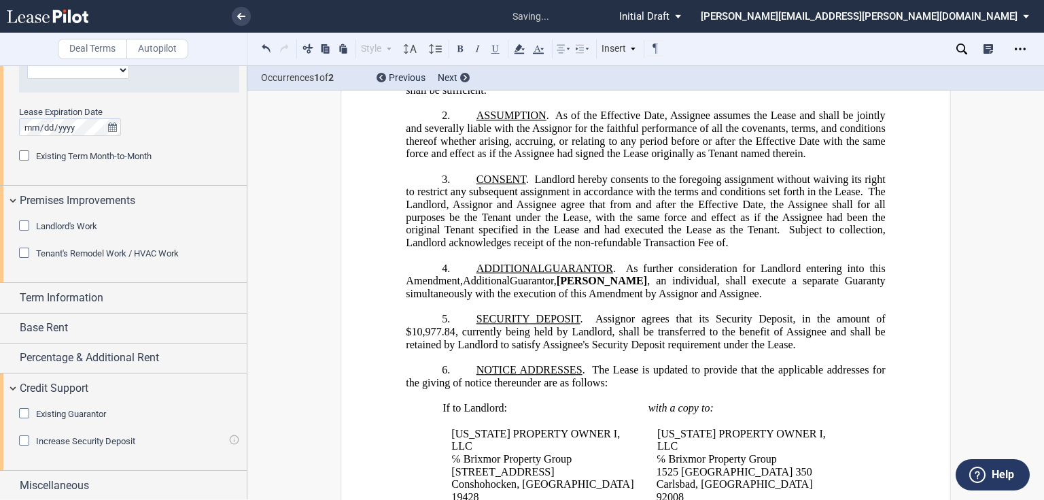
click at [572, 297] on span ", an individual, shall execute a separate Guaranty simultaneously with the exec…" at bounding box center [647, 287] width 482 height 24
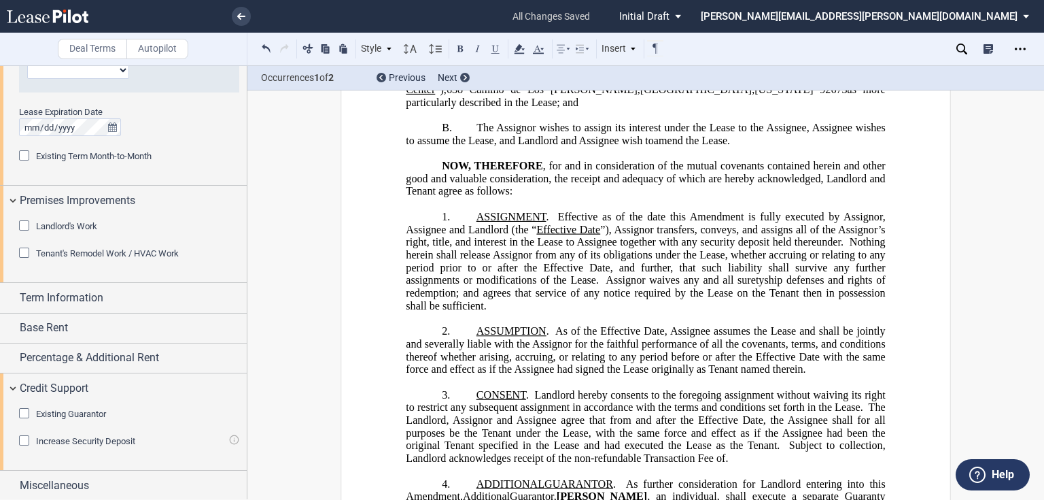
scroll to position [218, 0]
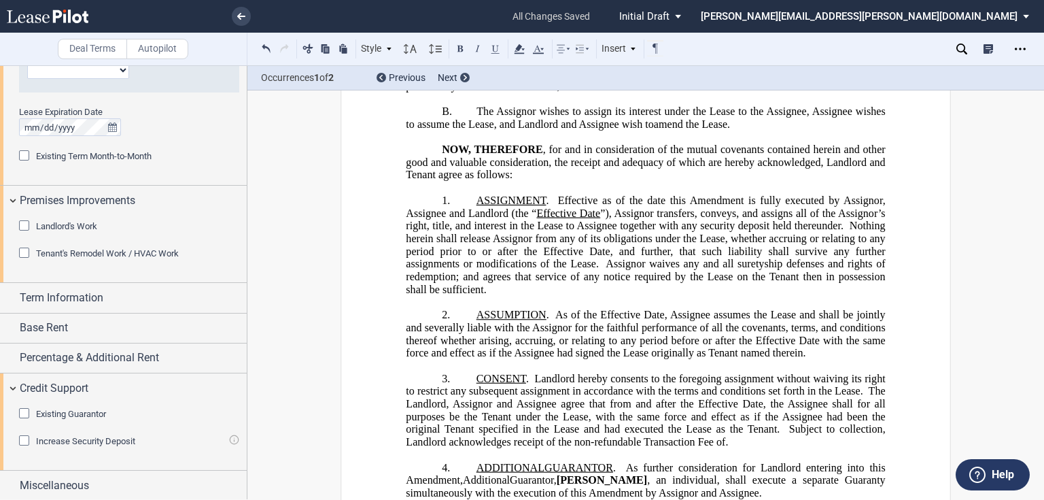
click at [767, 231] on span "”), Assignor transfers, conveys, and assigns all of the Assignor’s right, title…" at bounding box center [647, 219] width 482 height 24
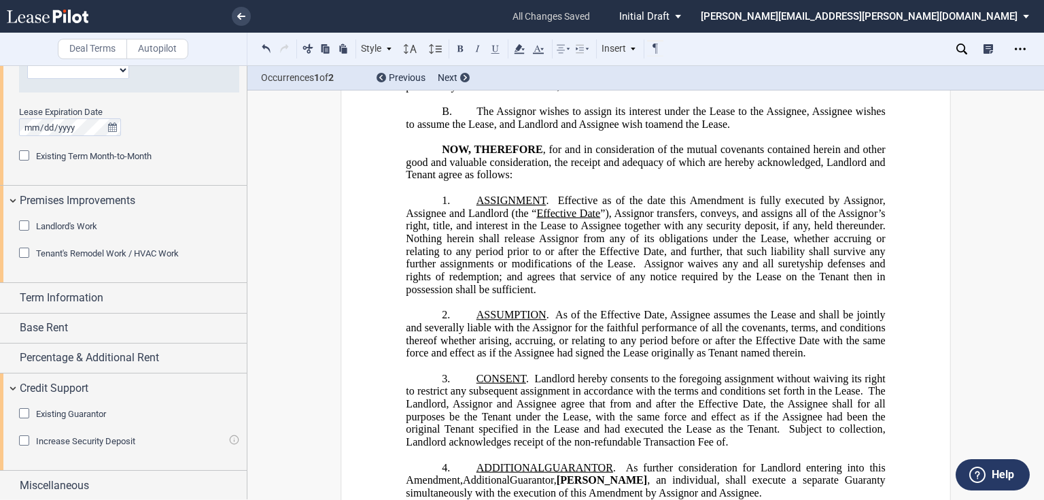
click at [476, 351] on span "As of the Effective Date, Assignee assumes the Lease and shall be jointly and s…" at bounding box center [647, 334] width 482 height 50
click at [77, 413] on span "Existing Guarantor" at bounding box center [71, 414] width 70 height 10
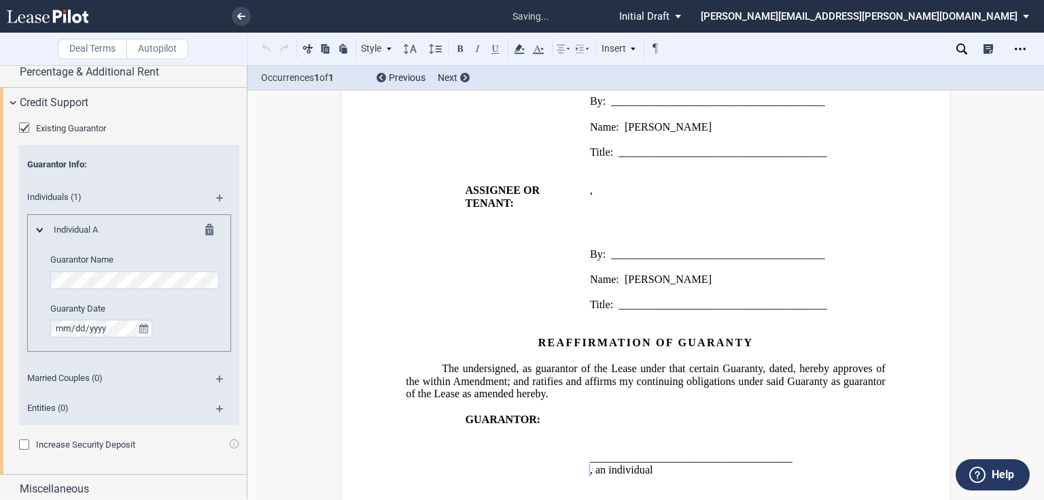
scroll to position [1527, 0]
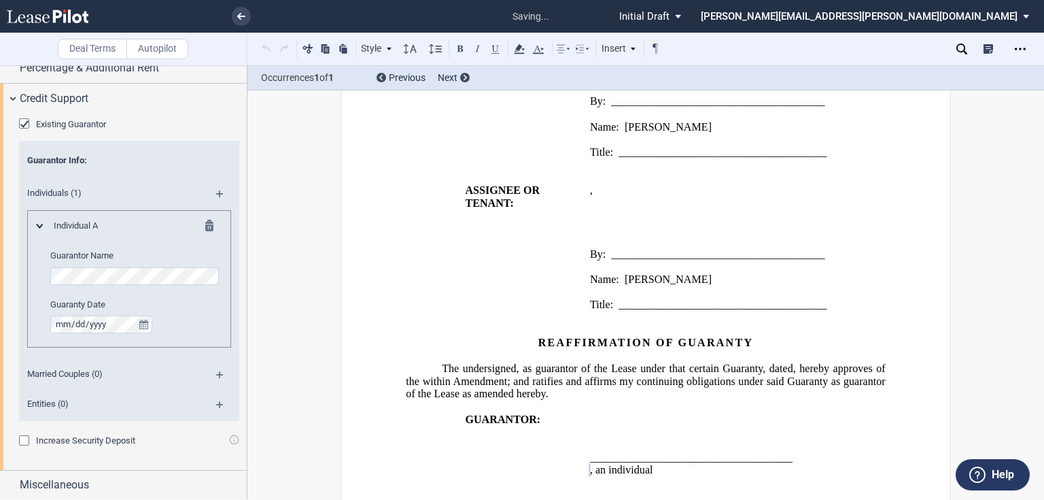
click at [216, 196] on md-icon at bounding box center [225, 198] width 18 height 16
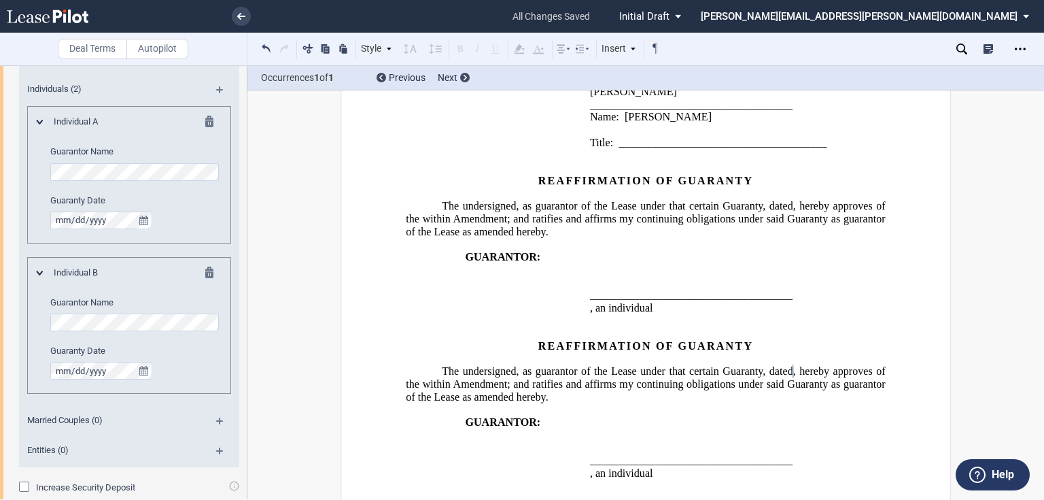
scroll to position [1569, 0]
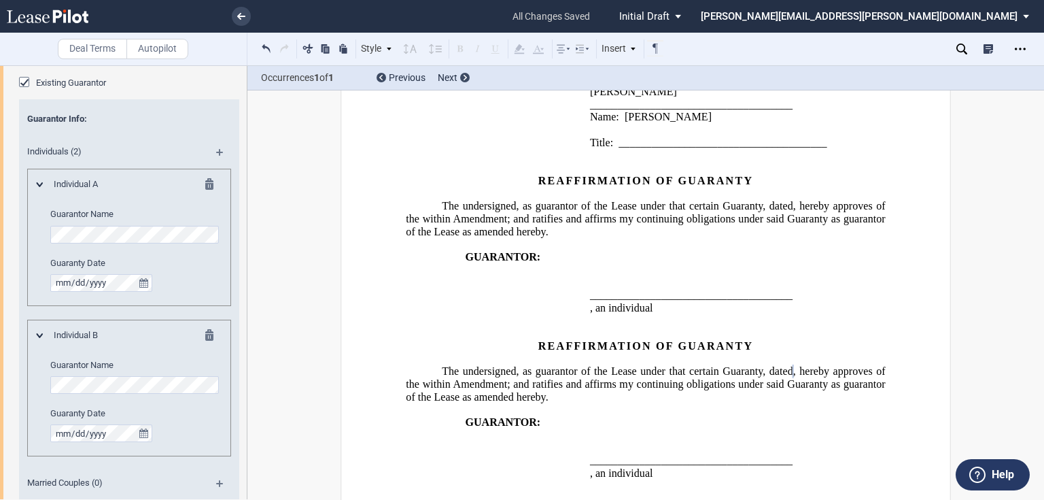
click at [217, 150] on md-icon at bounding box center [225, 157] width 18 height 16
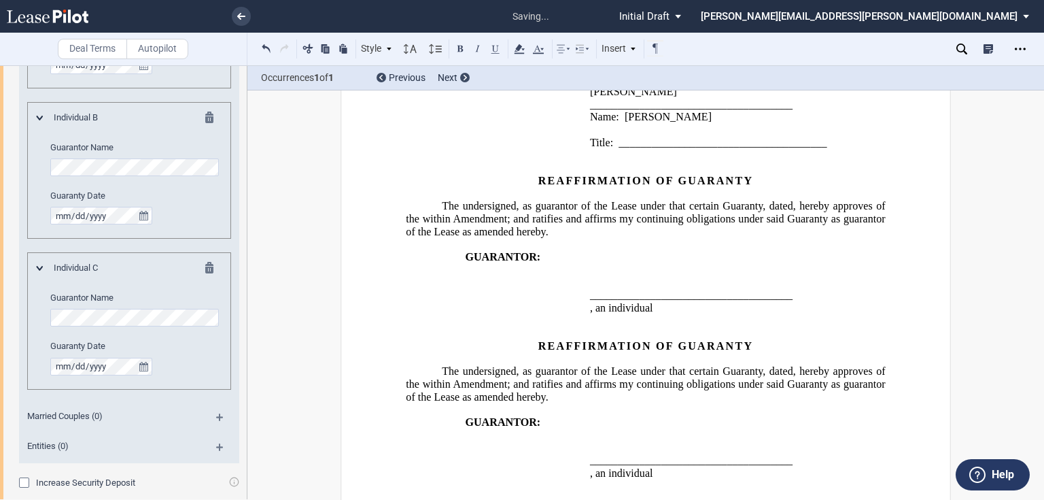
scroll to position [2270, 0]
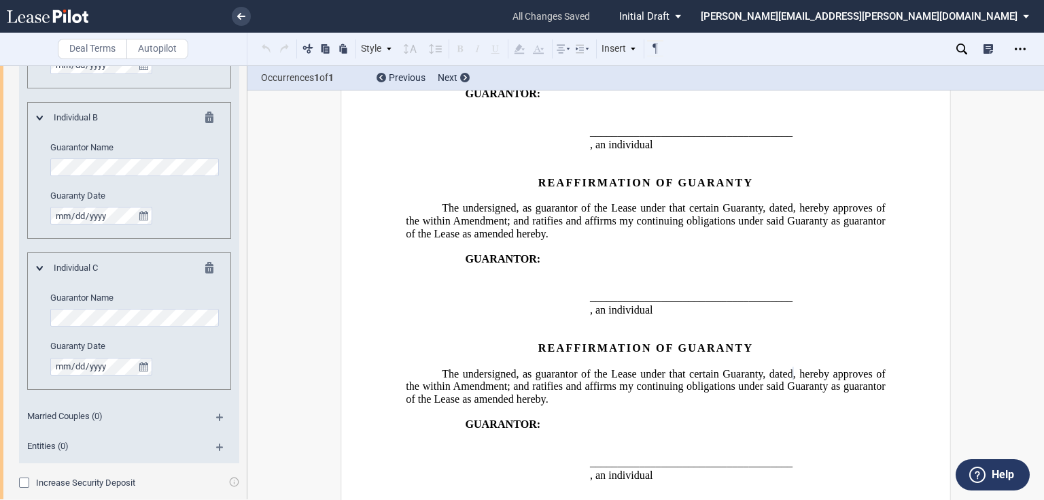
click at [499, 418] on td "GUARANTOR:" at bounding box center [495, 456] width 179 height 76
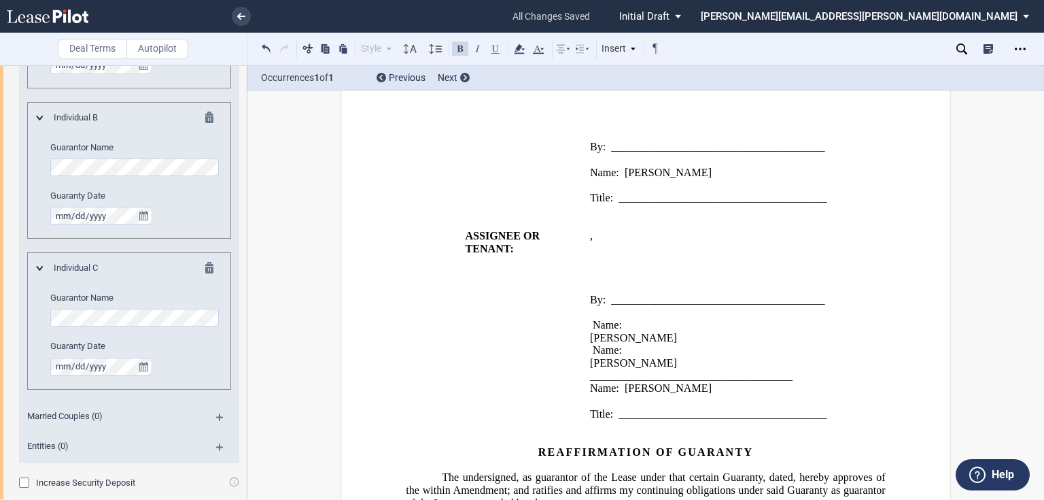
scroll to position [1890, 0]
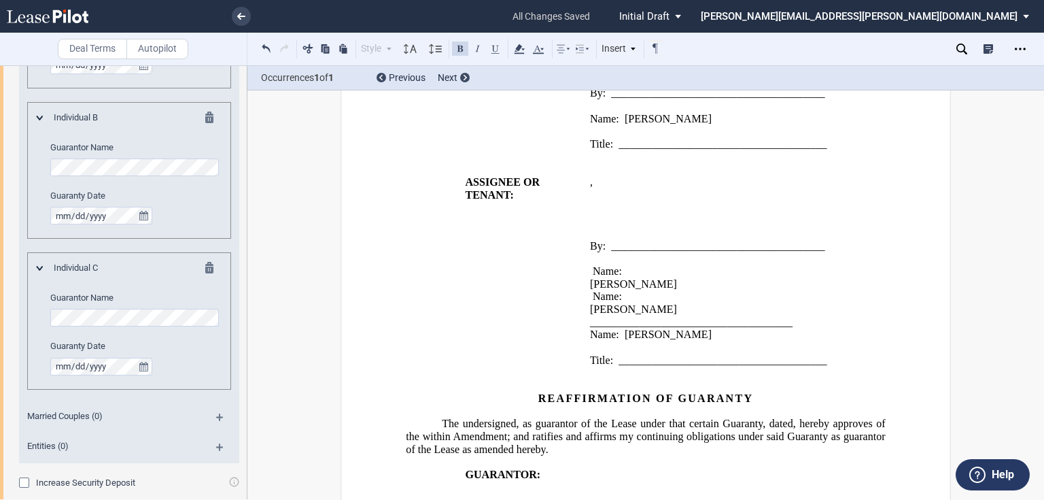
drag, startPoint x: 588, startPoint y: 237, endPoint x: 661, endPoint y: 273, distance: 81.5
click at [661, 273] on div "﻿ ﻿ , ﻿ ﻿ ﻿ ﻿ ﻿ ﻿ By: _______________________________________ Name: [PERSON_NAM…" at bounding box center [738, 271] width 296 height 191
click at [662, 303] on p "[PERSON_NAME]" at bounding box center [738, 309] width 296 height 13
drag, startPoint x: 663, startPoint y: 273, endPoint x: 583, endPoint y: 231, distance: 91.2
click at [585, 231] on td "﻿ ﻿ , ﻿ ﻿ ﻿ ﻿ ﻿ ﻿ By: _______________________________________ Name: [PERSON_NAM…" at bounding box center [738, 277] width 307 height 203
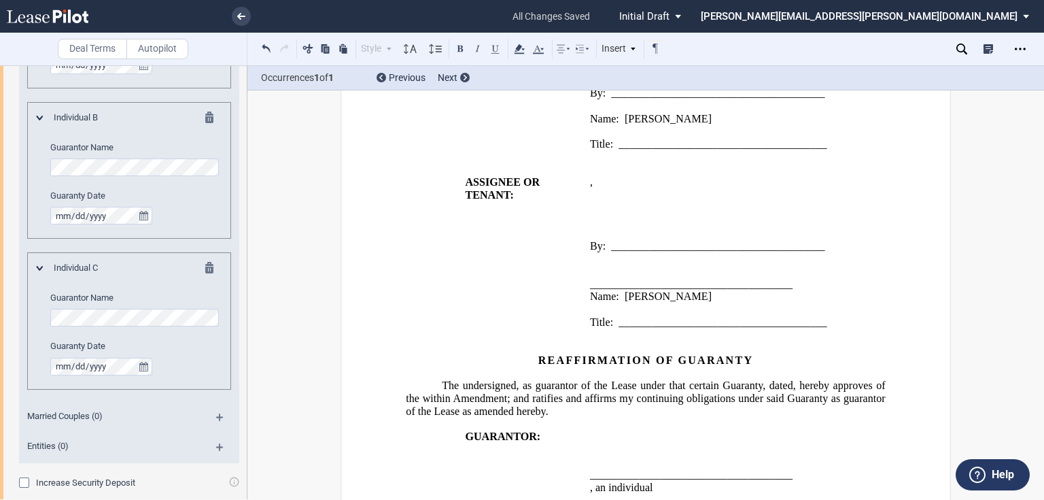
drag, startPoint x: 587, startPoint y: 250, endPoint x: 637, endPoint y: 248, distance: 50.3
click at [637, 277] on span "_____________________________________" at bounding box center [691, 283] width 203 height 12
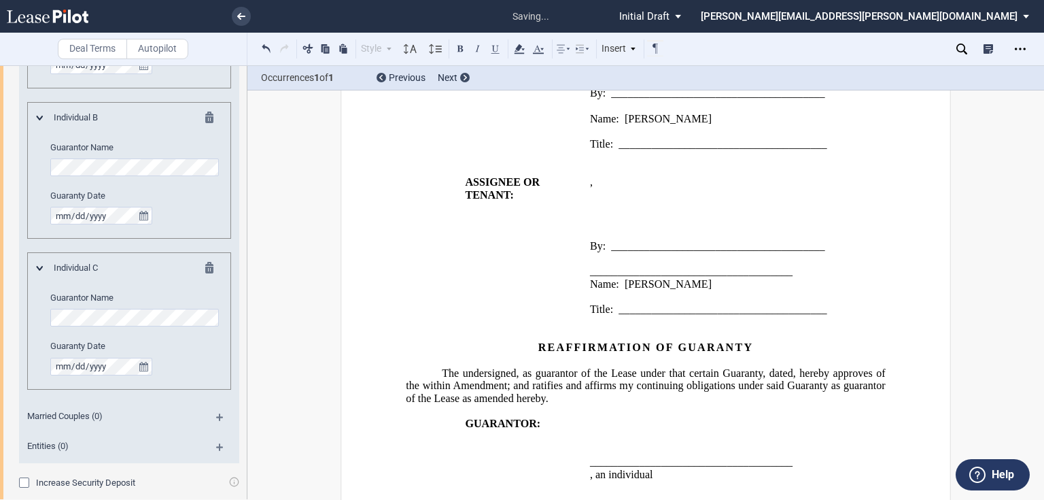
click at [585, 239] on td "﻿ ﻿ , ﻿ ﻿ ﻿ ﻿ ﻿ ﻿ By: _______________________________________ ﻿ ﻿ _____________…" at bounding box center [738, 252] width 307 height 152
click at [794, 265] on p "_____________________________________" at bounding box center [738, 271] width 296 height 13
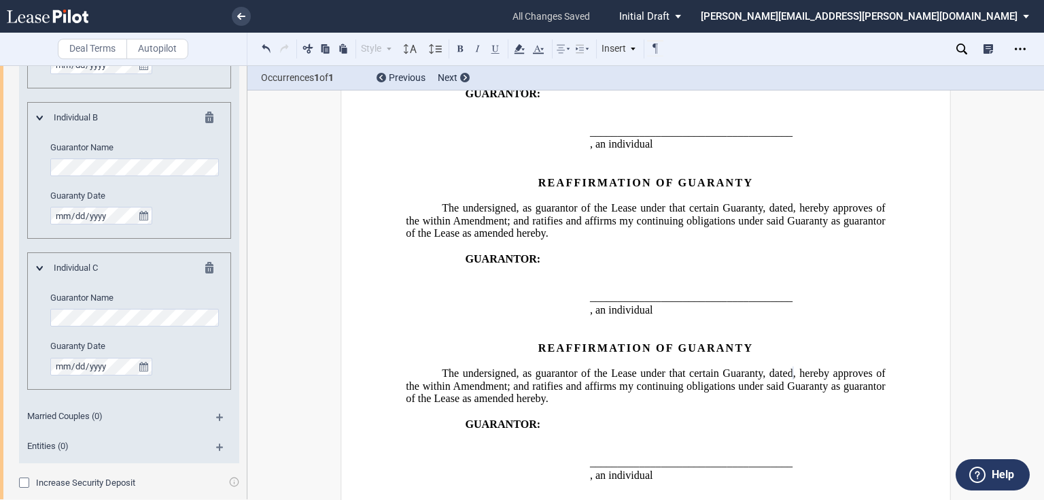
scroll to position [2208, 0]
click at [786, 328] on p at bounding box center [645, 334] width 479 height 13
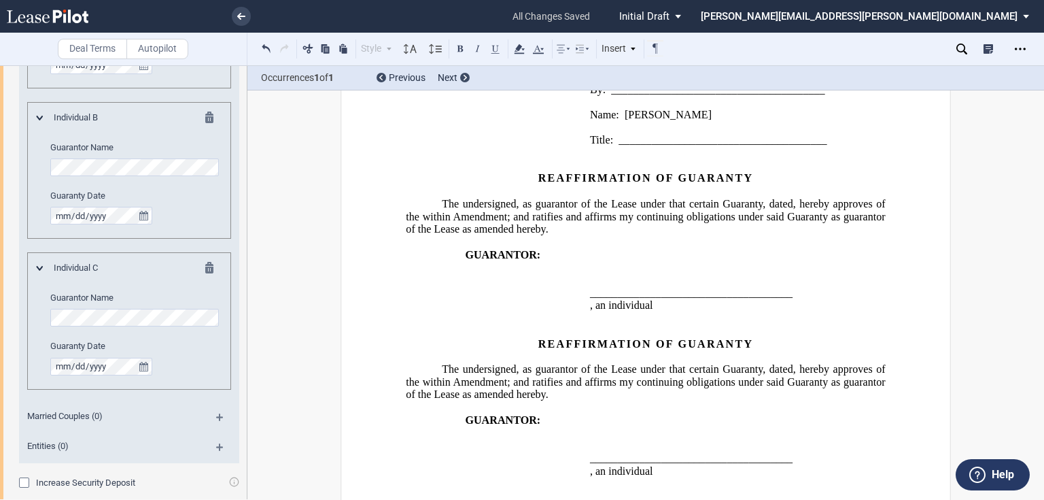
scroll to position [2045, 0]
click at [1018, 49] on icon "Open Lease options menu" at bounding box center [1020, 49] width 11 height 11
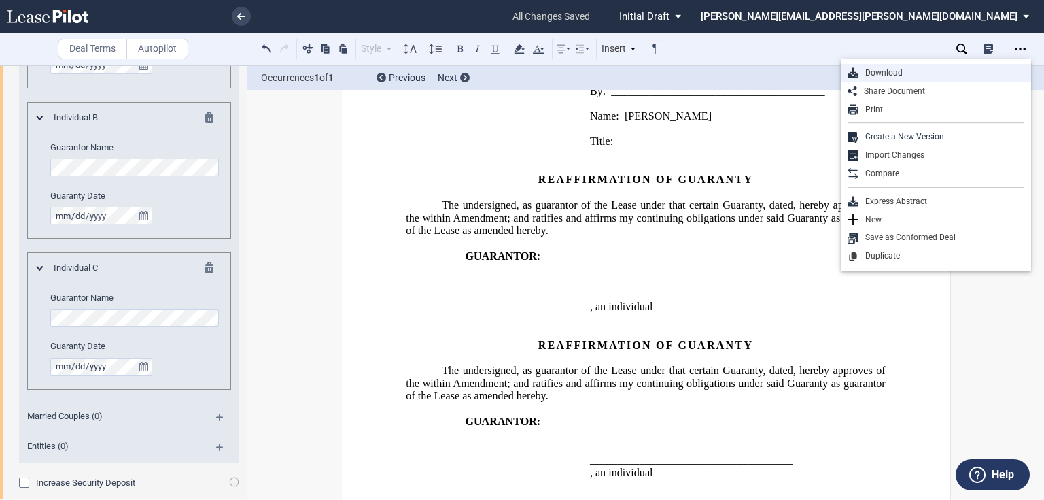
click at [900, 73] on div "Download" at bounding box center [942, 73] width 166 height 12
